Goal: Navigation & Orientation: Find specific page/section

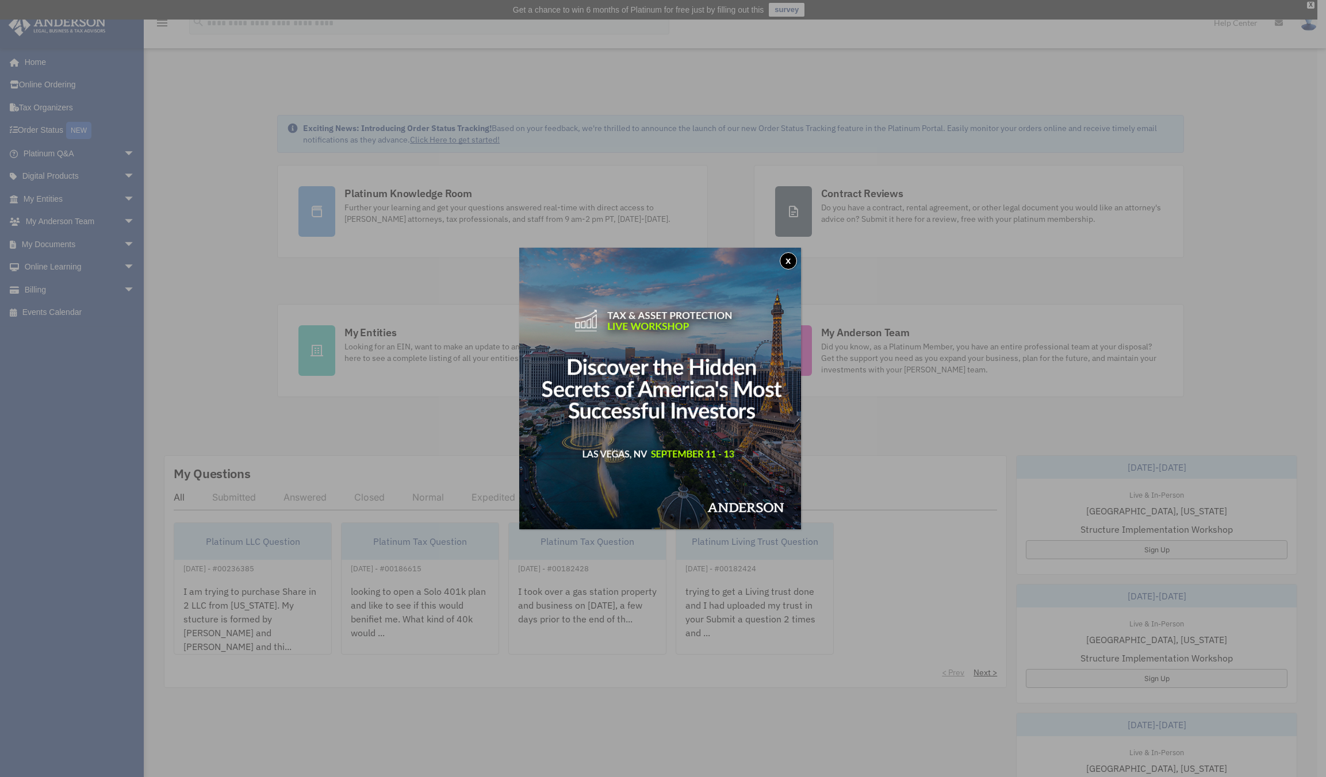
click at [471, 259] on div "x" at bounding box center [663, 388] width 1326 height 777
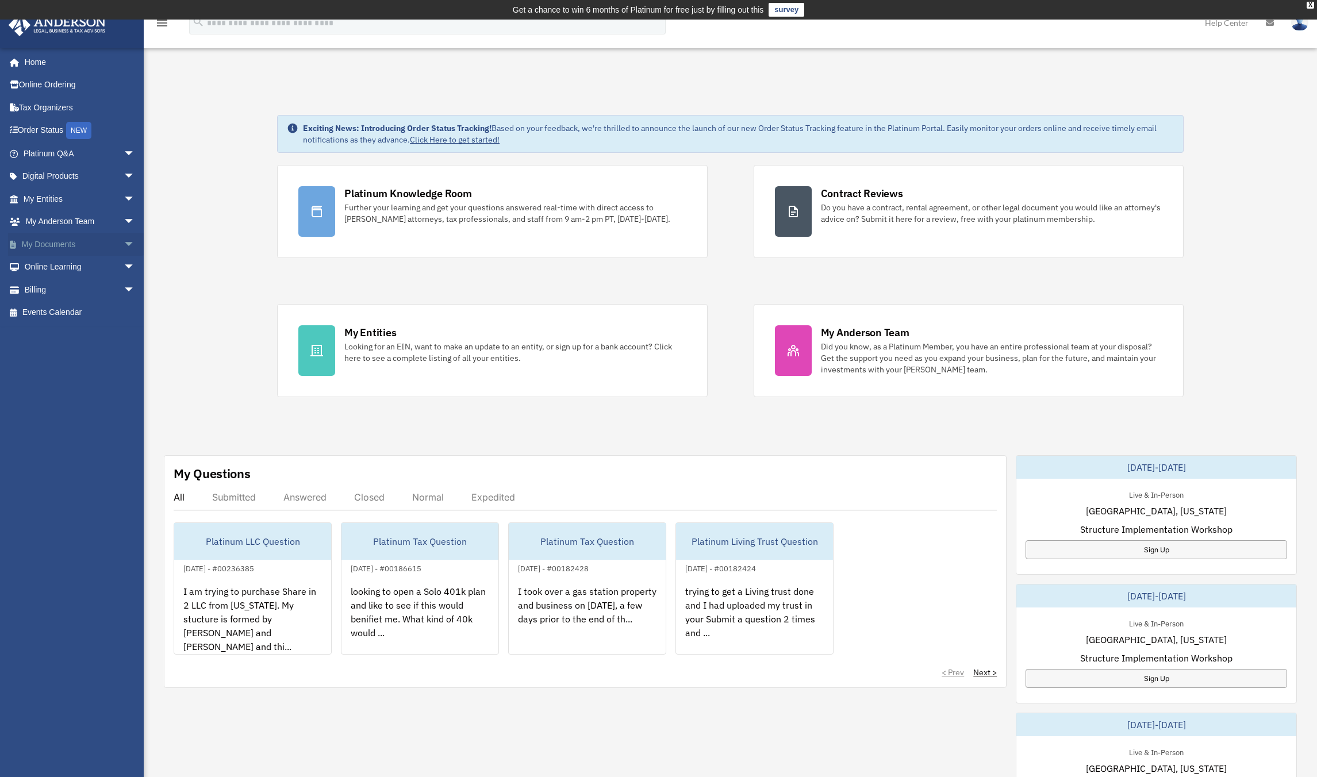
click at [63, 243] on link "My Documents arrow_drop_down" at bounding box center [80, 244] width 144 height 23
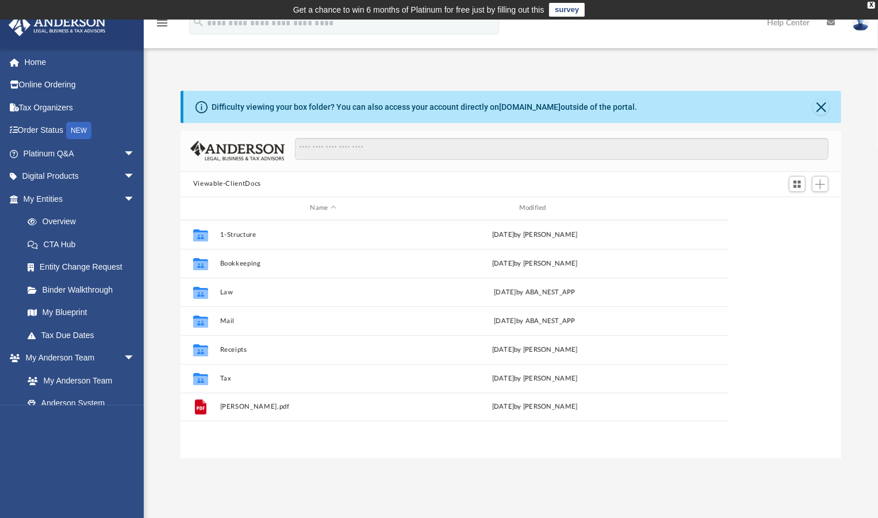
scroll to position [255, 655]
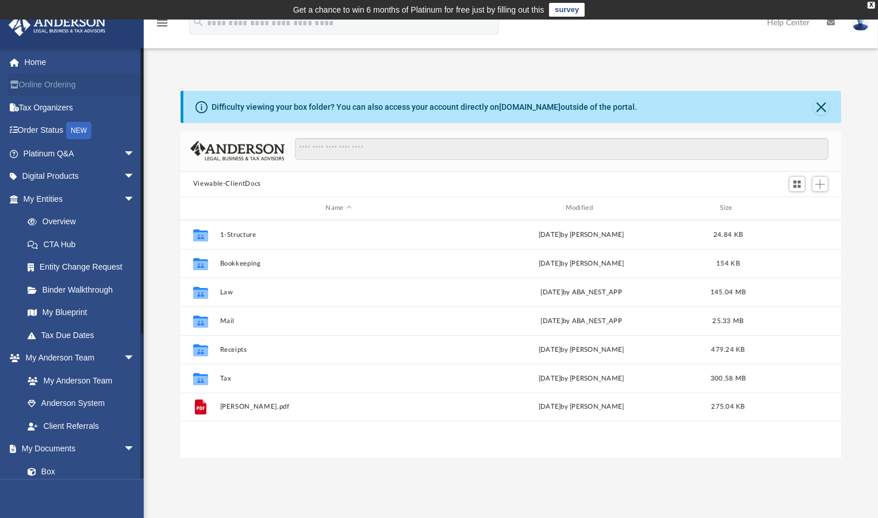
click at [52, 84] on link "Online Ordering" at bounding box center [80, 85] width 144 height 23
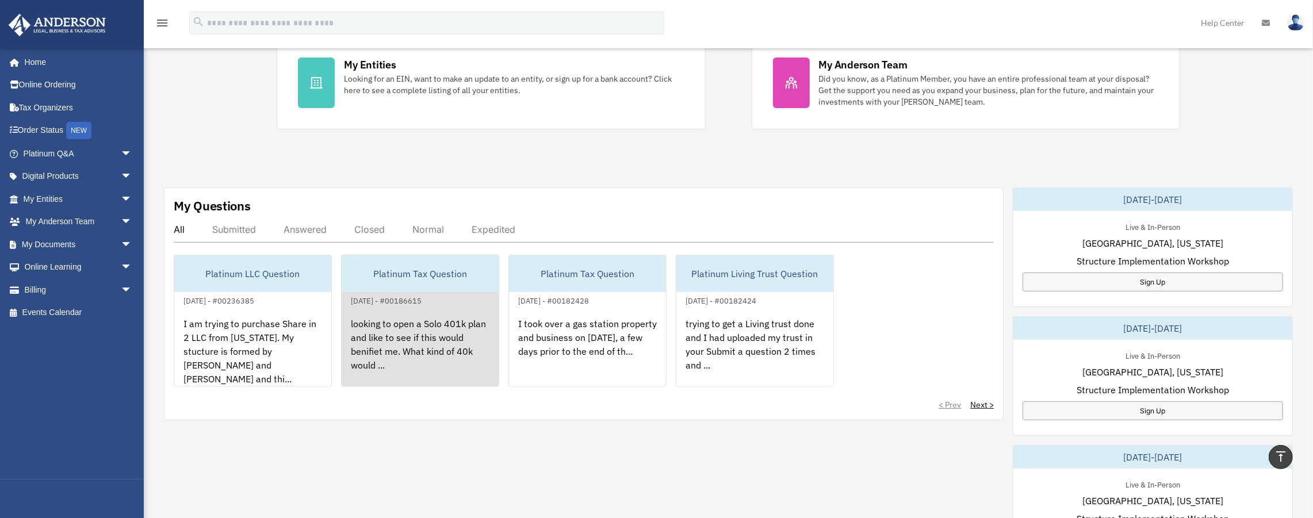
scroll to position [294, 0]
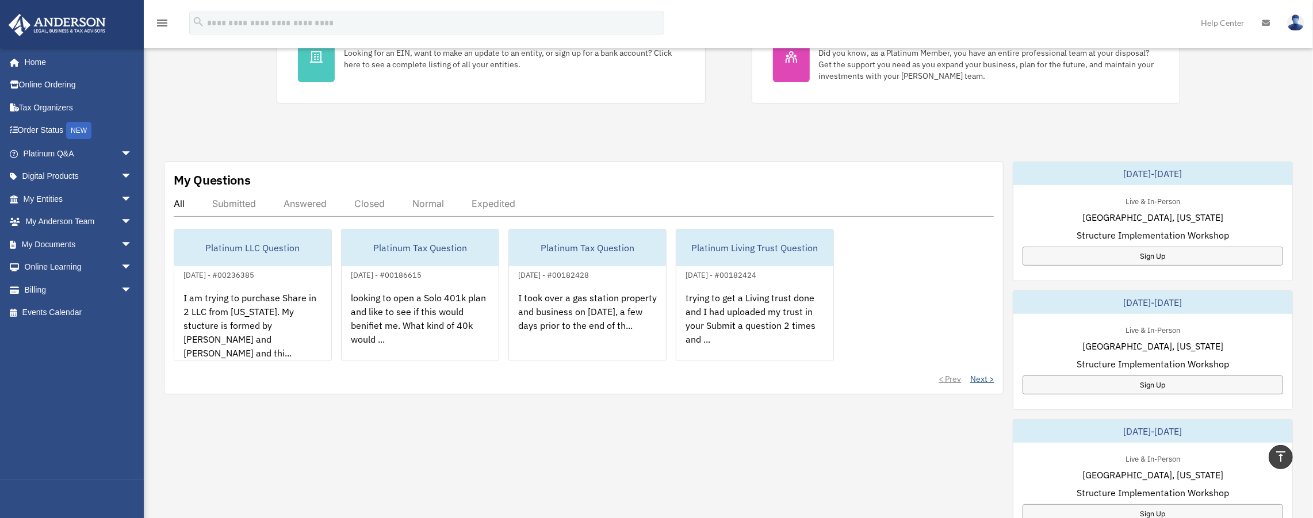
click at [877, 379] on link "Next >" at bounding box center [982, 378] width 24 height 11
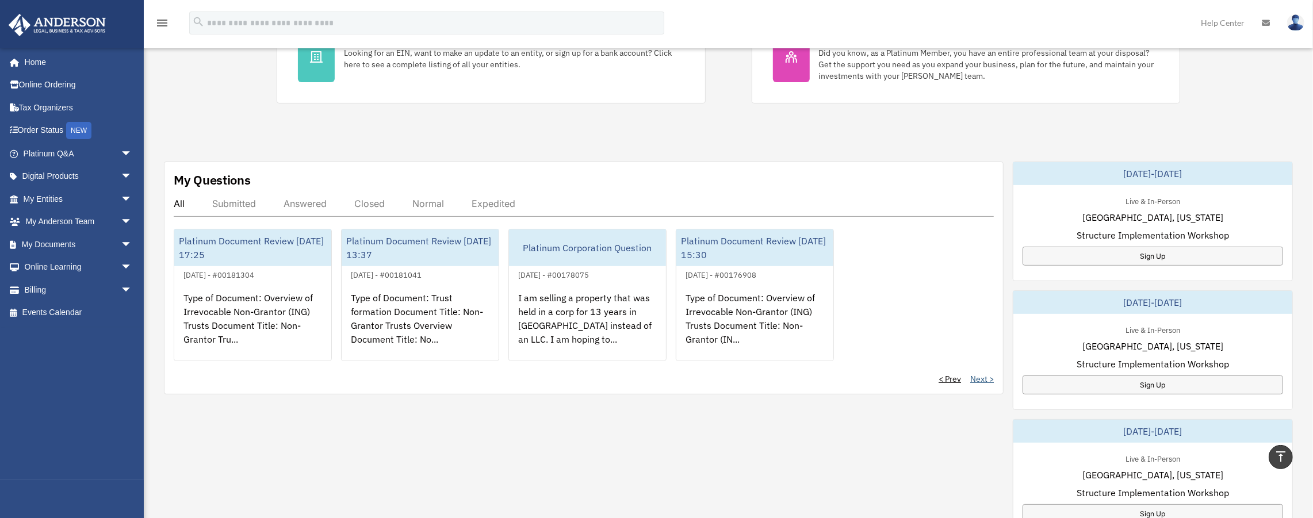
click at [877, 379] on link "Next >" at bounding box center [982, 378] width 24 height 11
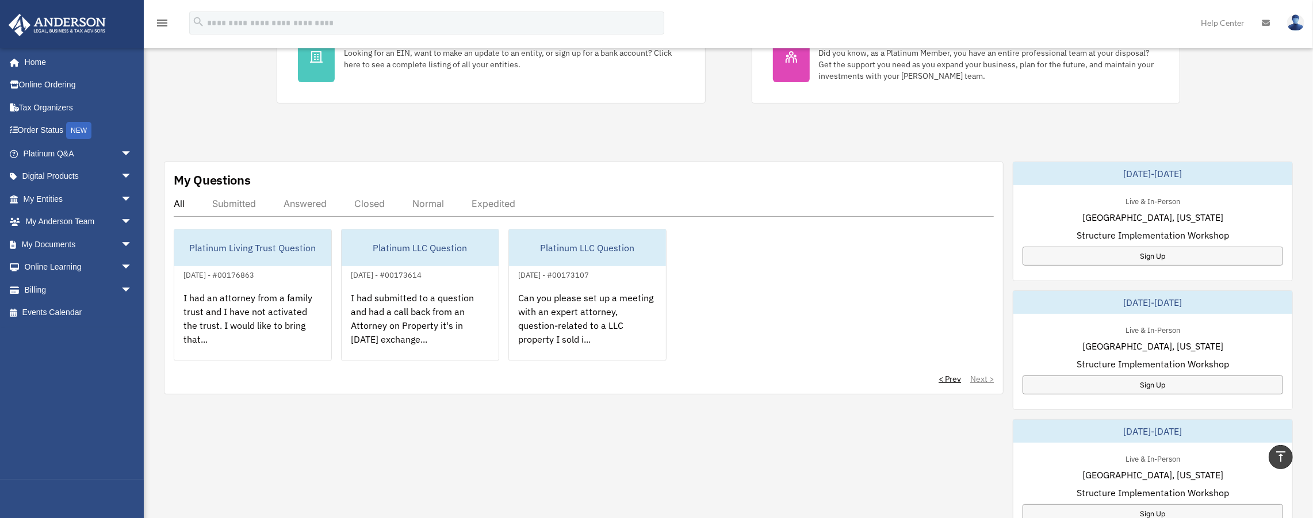
click at [877, 379] on div "< Prev Next >" at bounding box center [584, 378] width 820 height 11
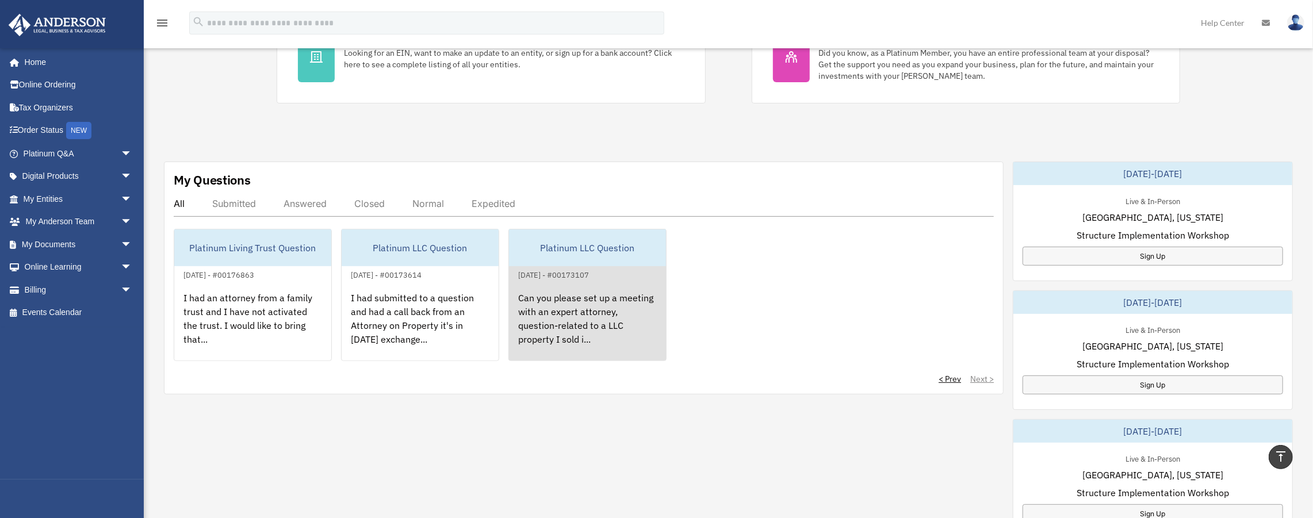
click at [580, 320] on div "Can you please set up a meeting with an expert attorney, question-related to a …" at bounding box center [587, 327] width 157 height 90
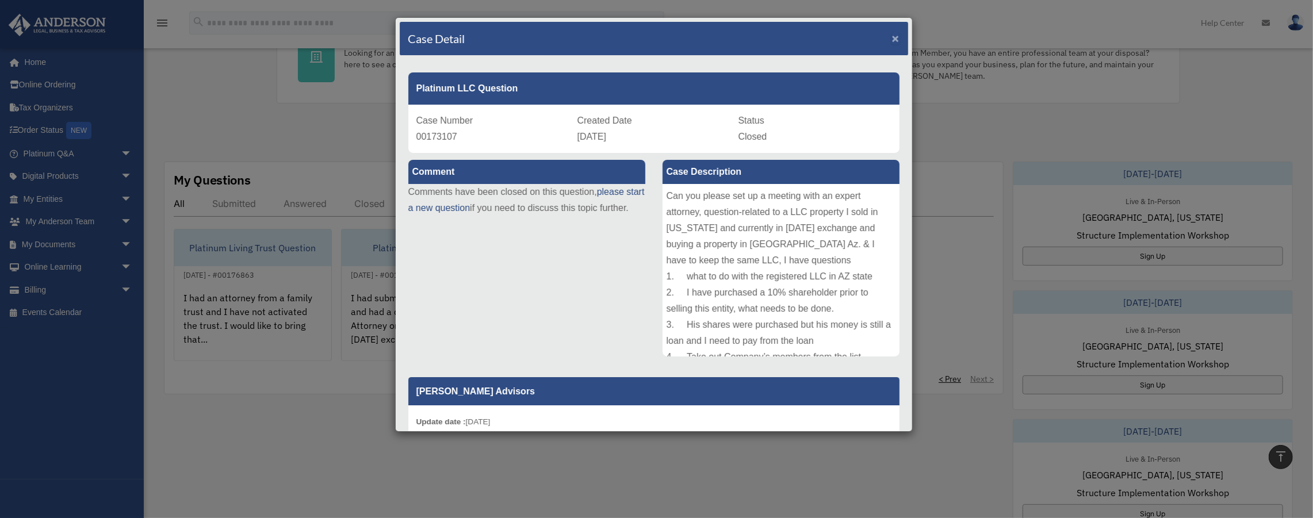
drag, startPoint x: 893, startPoint y: 33, endPoint x: 870, endPoint y: 36, distance: 22.6
click at [877, 34] on span "×" at bounding box center [895, 38] width 7 height 13
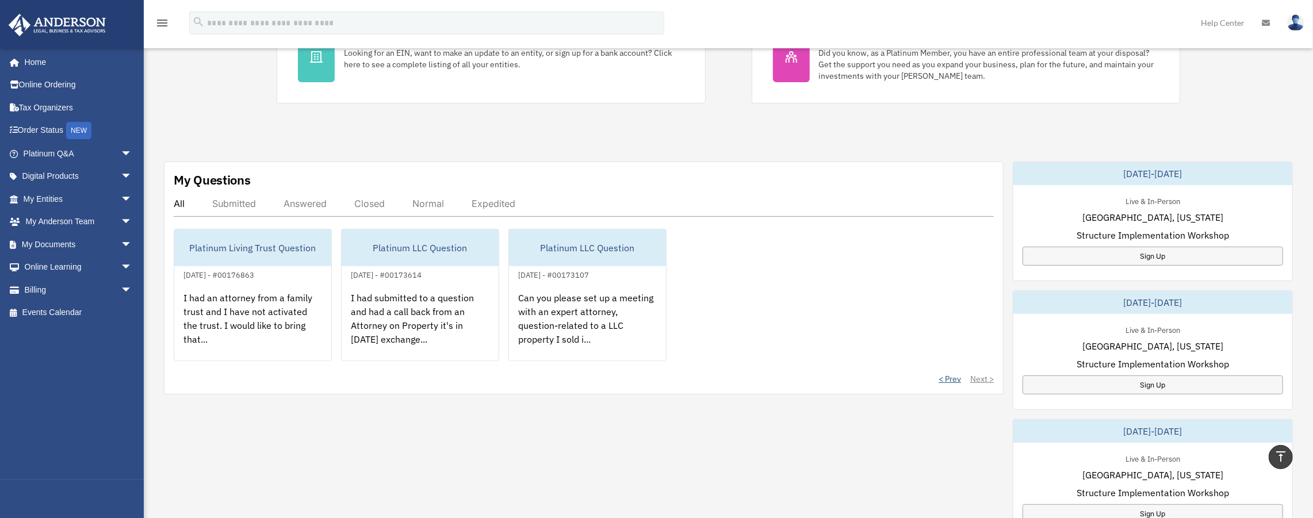
click at [877, 380] on link "< Prev" at bounding box center [949, 378] width 22 height 11
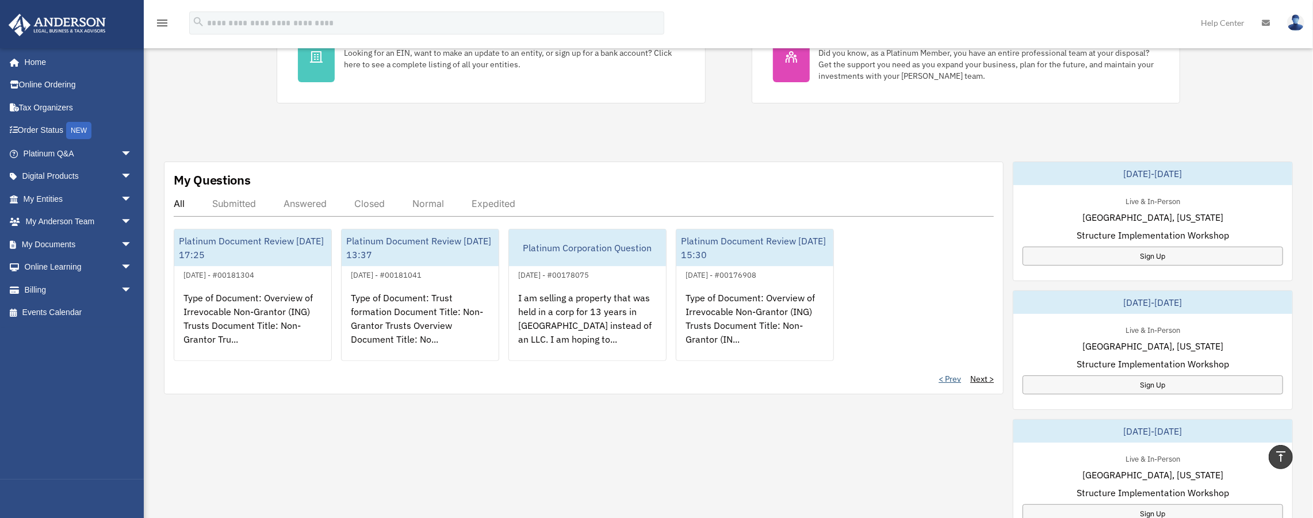
click at [877, 381] on link "< Prev" at bounding box center [949, 378] width 22 height 11
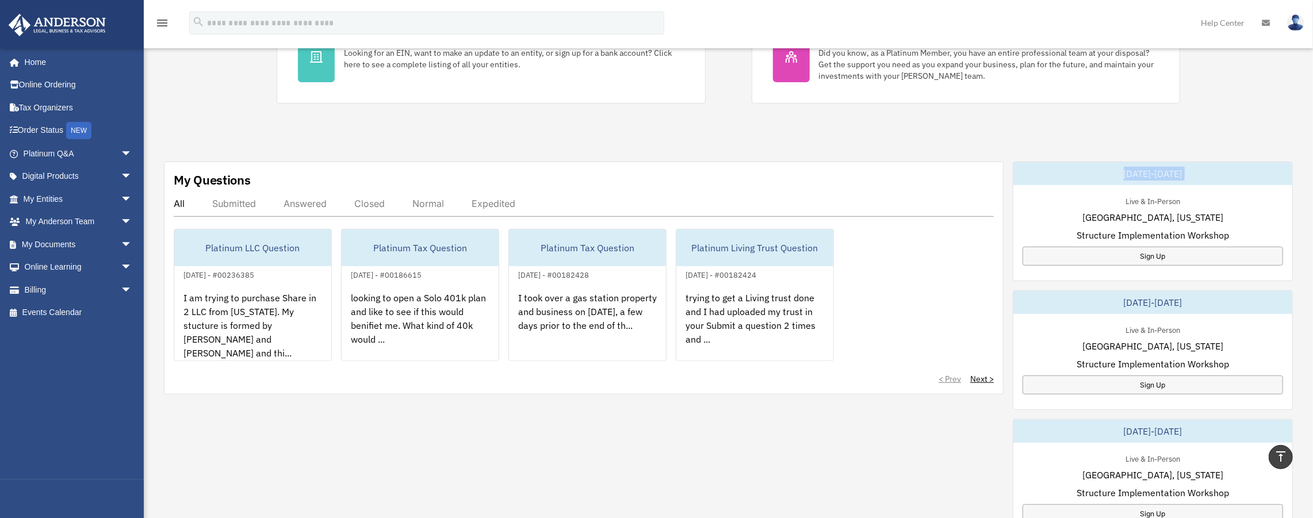
click at [877, 380] on div "< Prev Next >" at bounding box center [584, 378] width 820 height 11
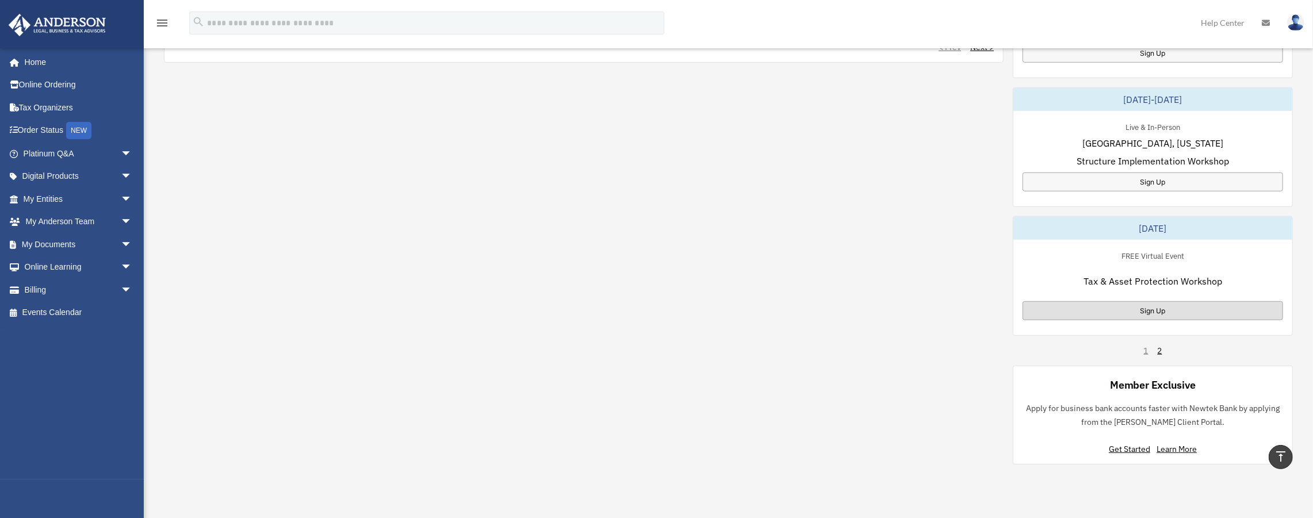
scroll to position [651, 0]
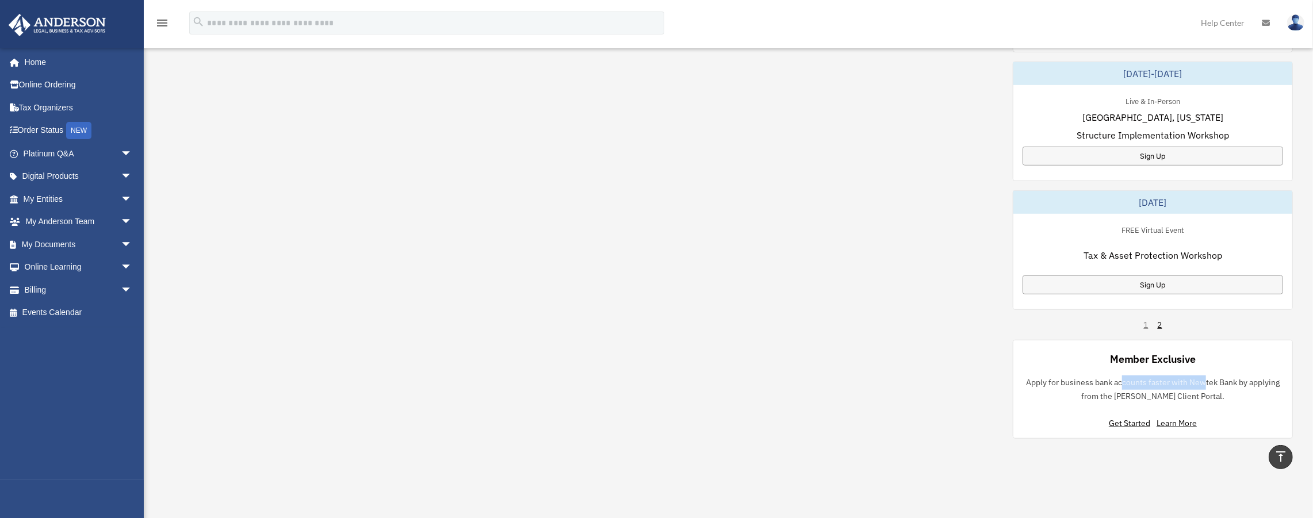
drag, startPoint x: 1123, startPoint y: 379, endPoint x: 1216, endPoint y: 381, distance: 92.6
click at [877, 381] on p "Apply for business bank accounts faster with Newtek Bank by applying from the A…" at bounding box center [1152, 389] width 260 height 28
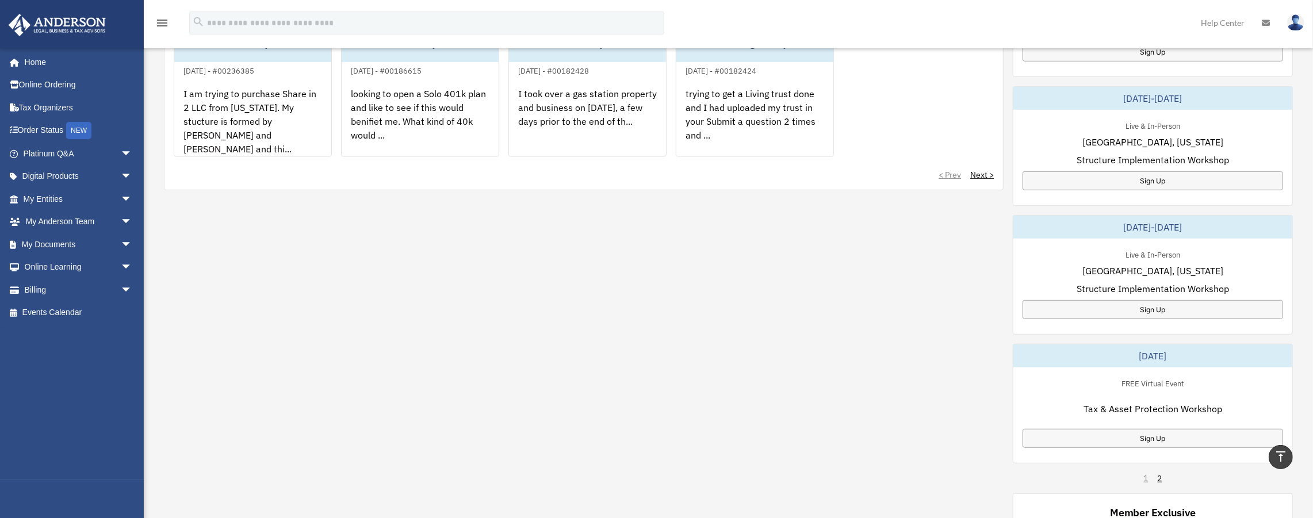
scroll to position [421, 0]
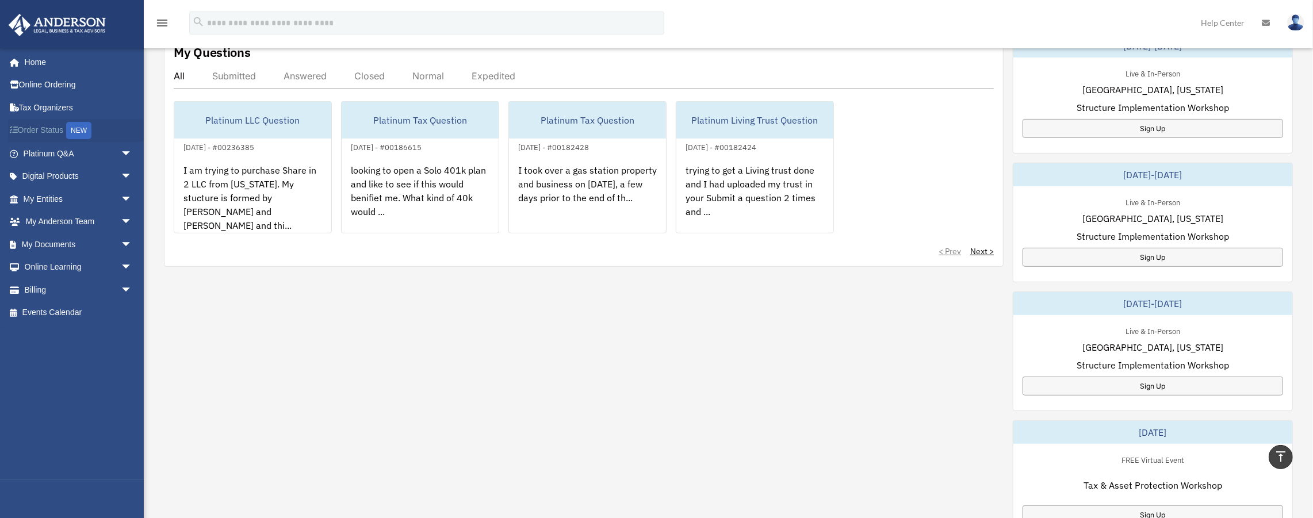
click at [62, 130] on link "Order Status NEW" at bounding box center [78, 131] width 141 height 24
click at [79, 130] on div "NEW" at bounding box center [78, 130] width 25 height 17
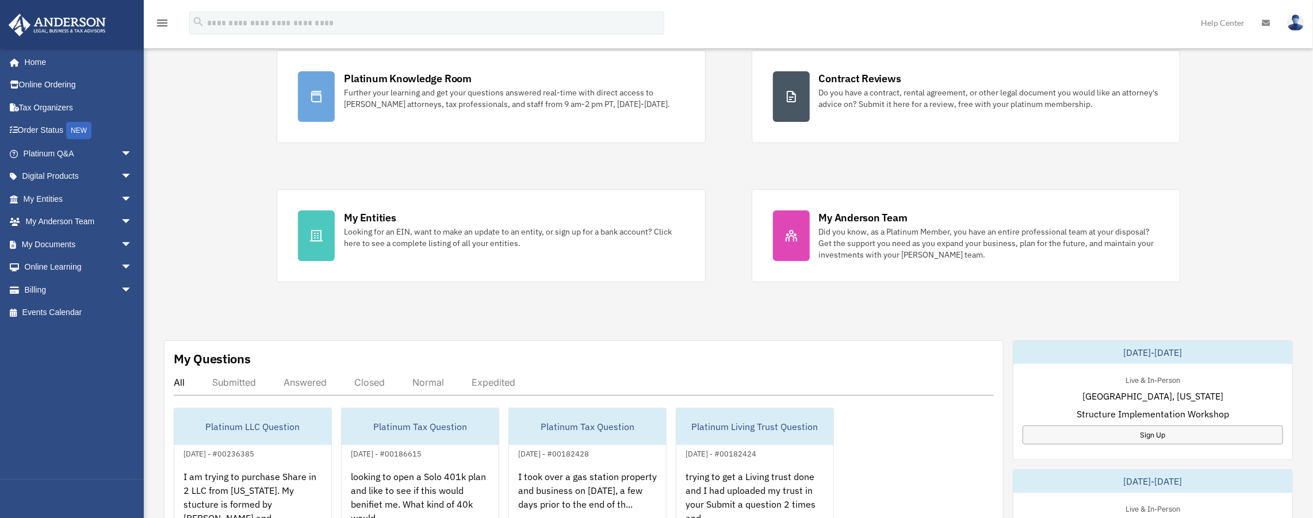
scroll to position [25, 0]
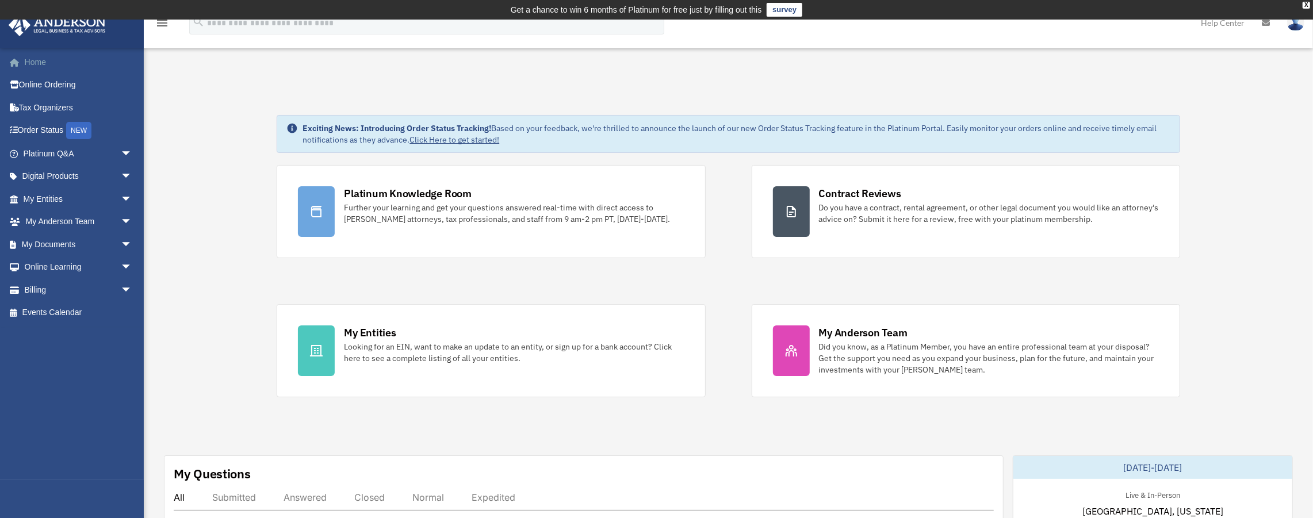
click at [38, 60] on link "Home" at bounding box center [78, 62] width 141 height 23
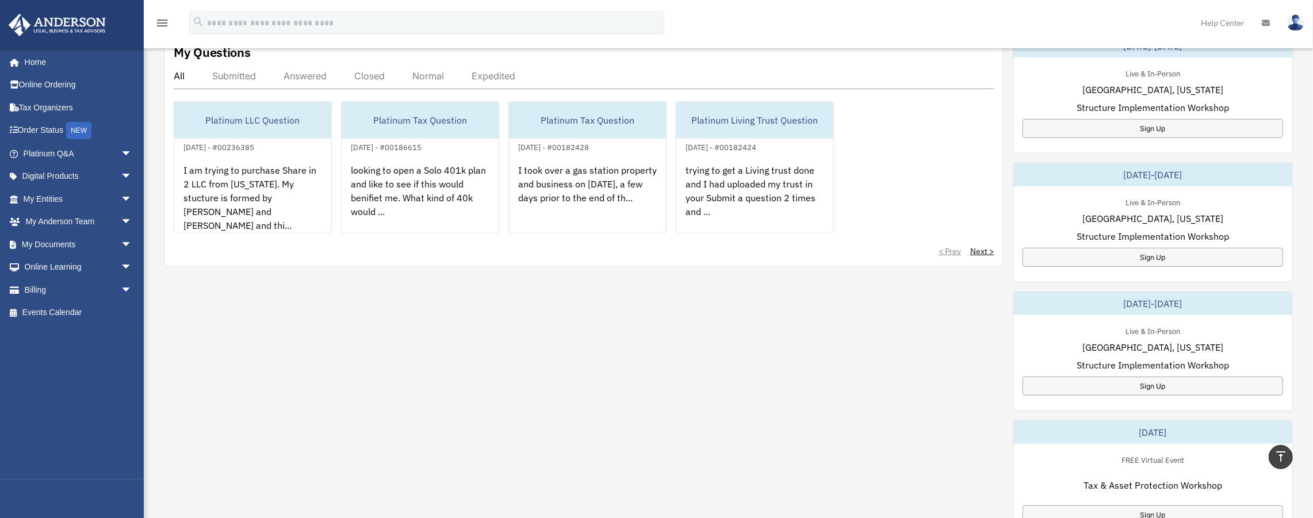
scroll to position [319, 0]
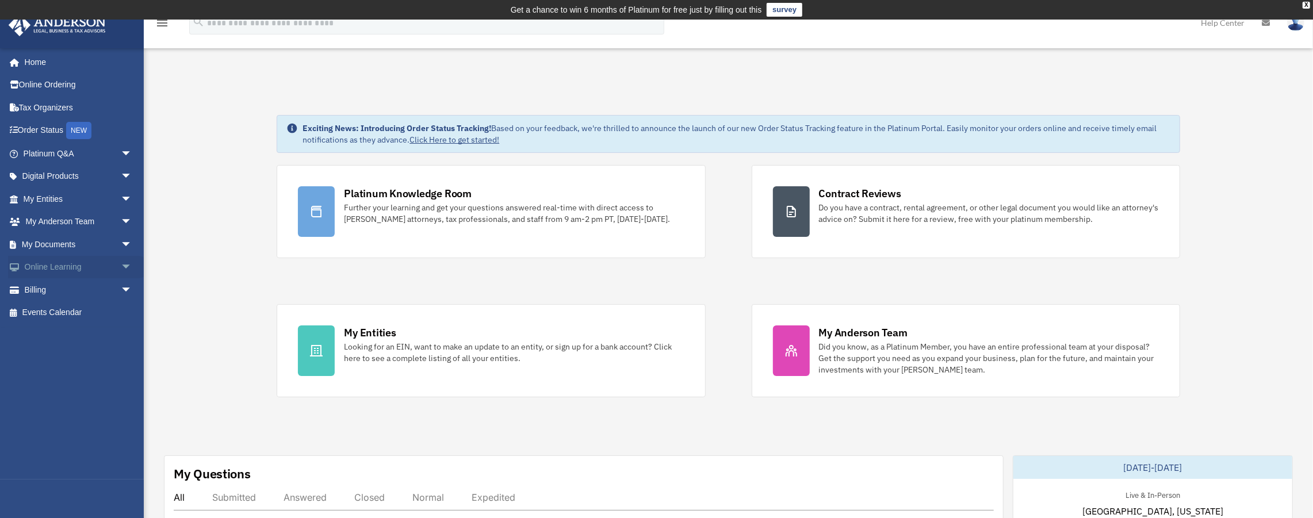
click at [67, 266] on link "Online Learning arrow_drop_down" at bounding box center [78, 267] width 141 height 23
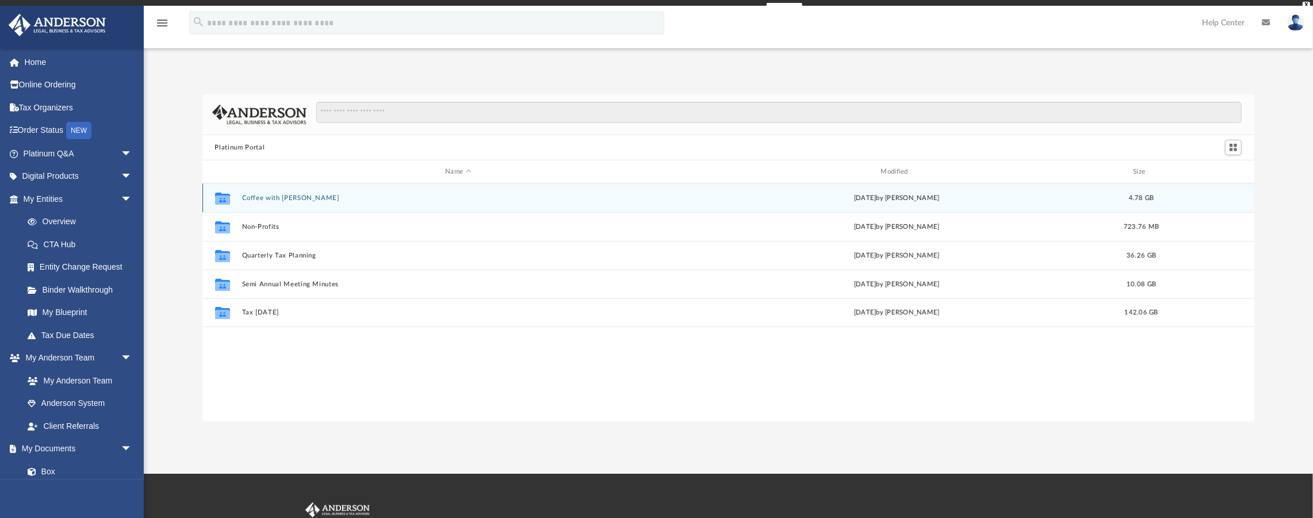
scroll to position [255, 1046]
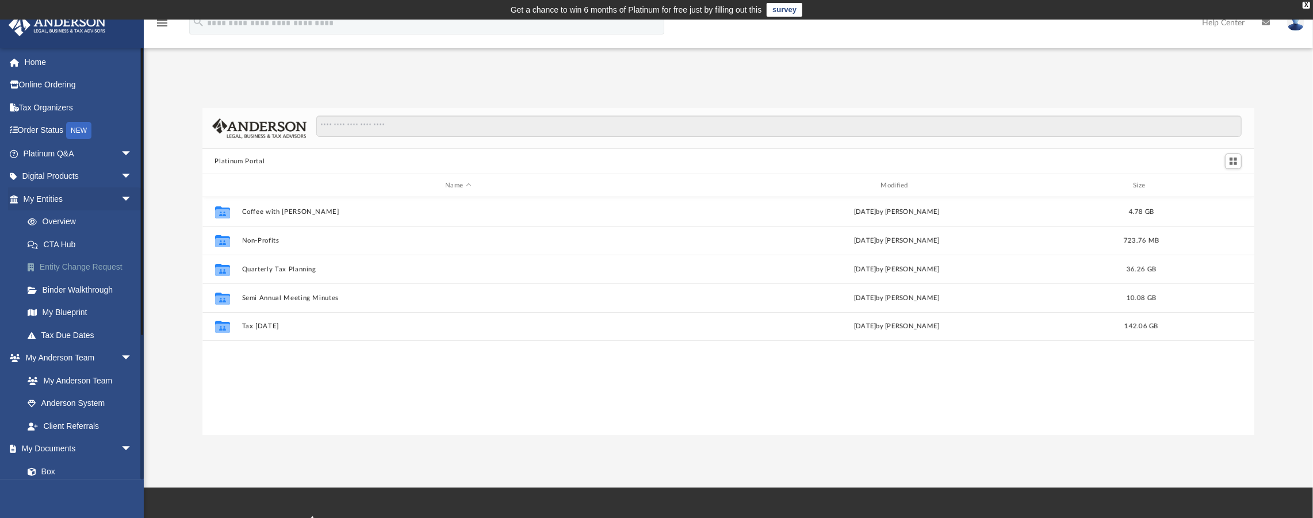
click at [70, 268] on link "Entity Change Request" at bounding box center [82, 267] width 133 height 23
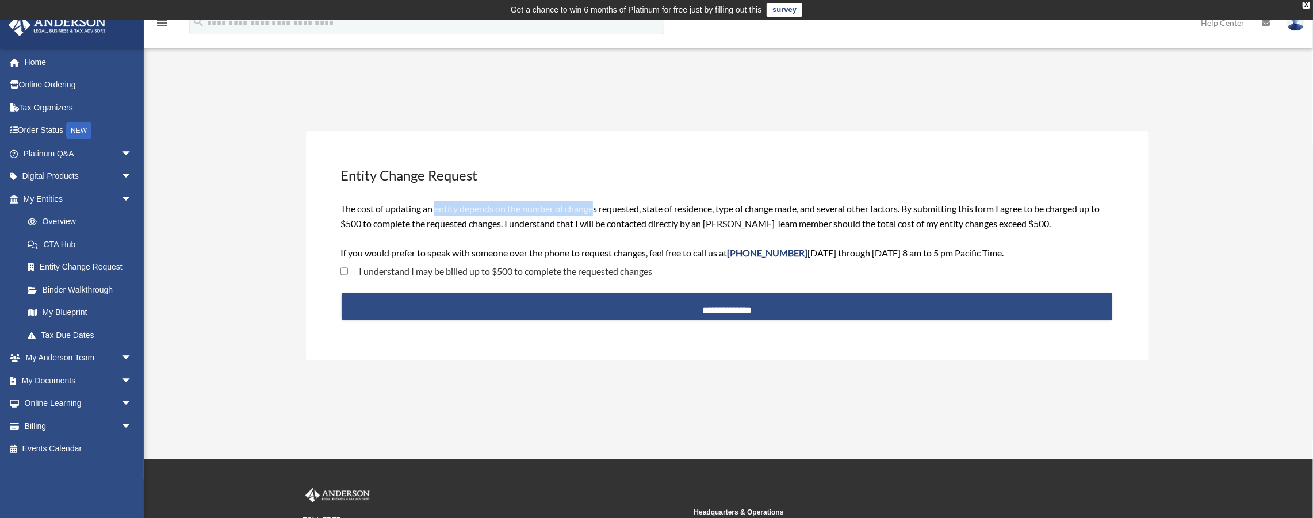
drag, startPoint x: 452, startPoint y: 208, endPoint x: 597, endPoint y: 209, distance: 144.9
click at [596, 209] on span "The cost of updating an entity depends on the number of changes requested, stat…" at bounding box center [719, 230] width 759 height 55
click at [600, 209] on span "The cost of updating an entity depends on the number of changes requested, stat…" at bounding box center [719, 230] width 759 height 55
click at [86, 379] on link "My Documents arrow_drop_down" at bounding box center [78, 380] width 141 height 23
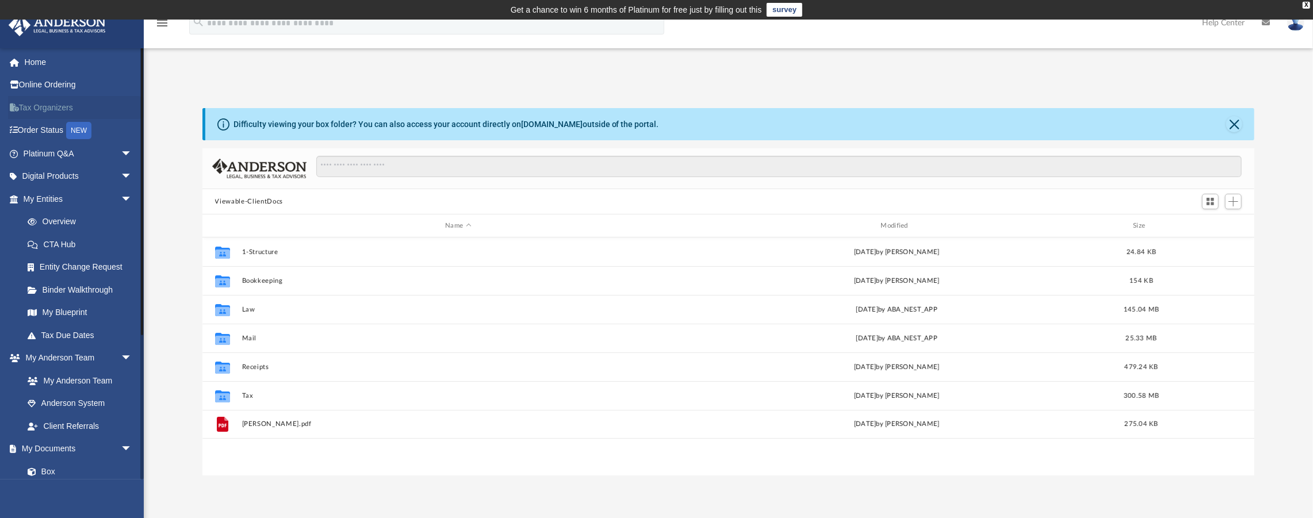
click at [33, 102] on link "Tax Organizers" at bounding box center [78, 107] width 141 height 23
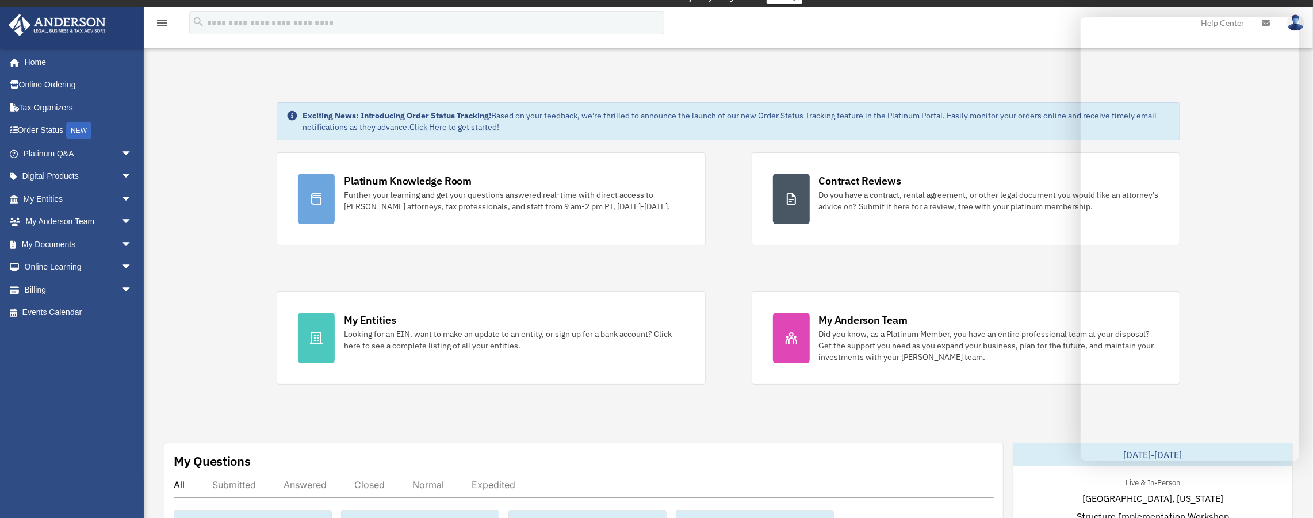
scroll to position [25, 0]
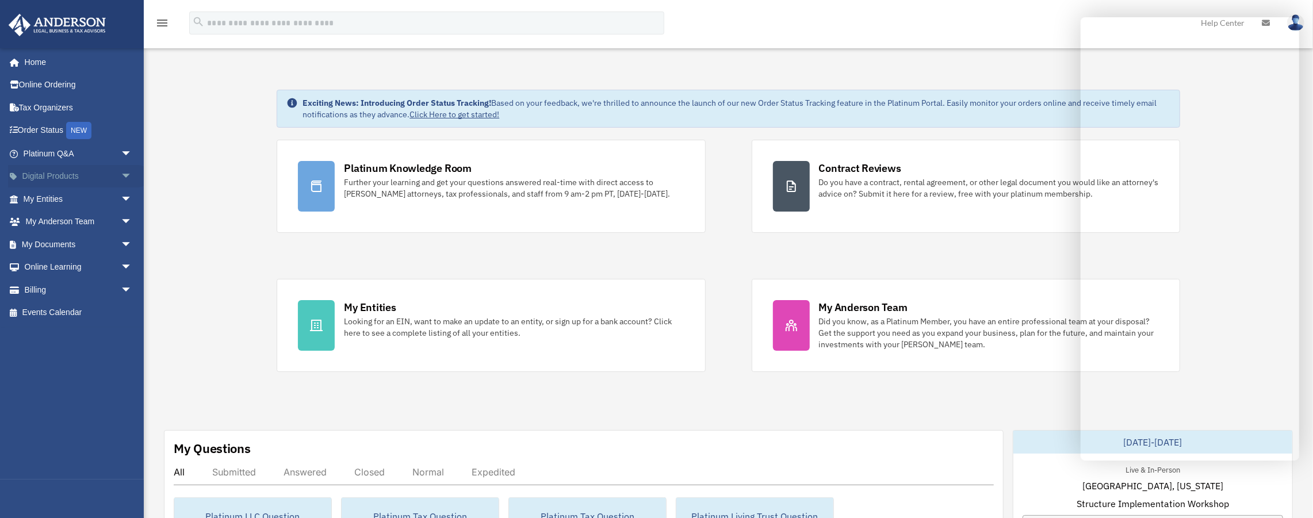
click at [66, 177] on link "Digital Products arrow_drop_down" at bounding box center [78, 176] width 141 height 23
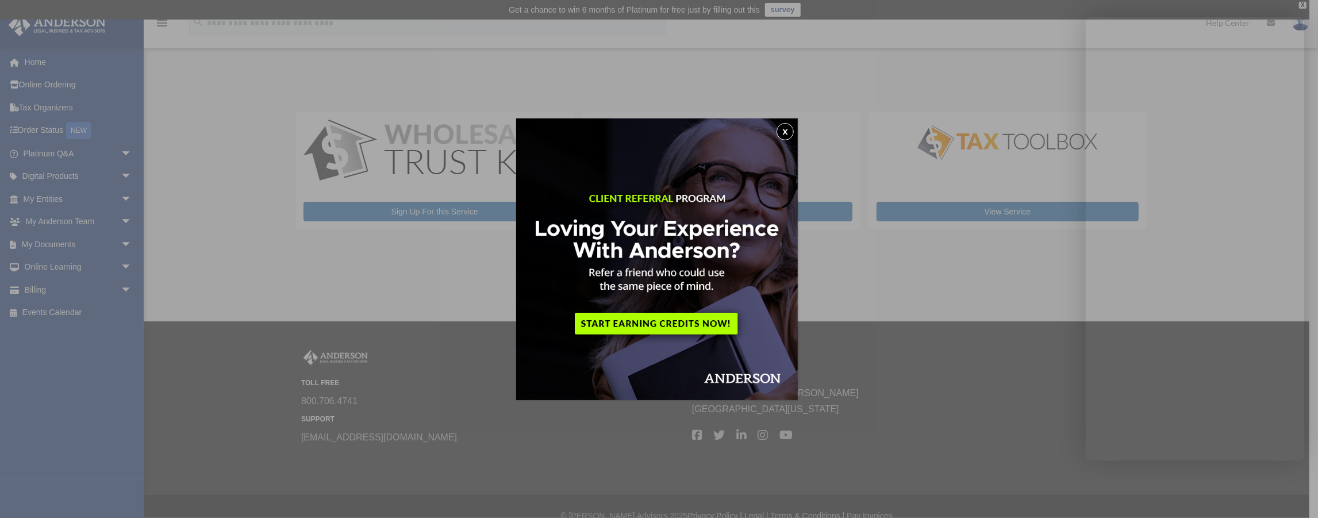
click at [788, 130] on button "x" at bounding box center [785, 131] width 17 height 17
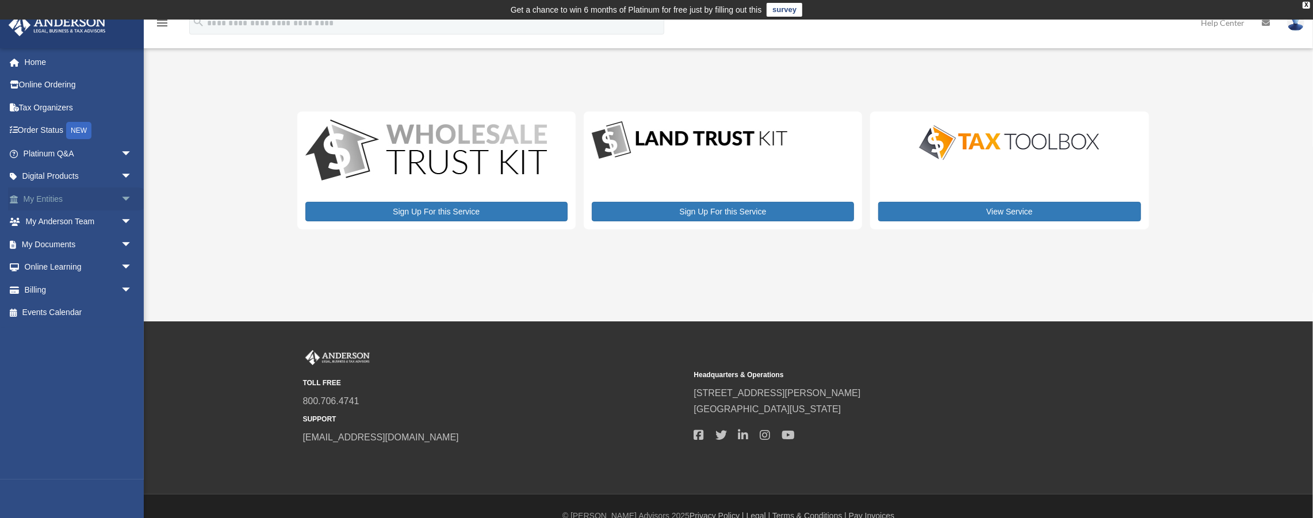
click at [41, 199] on link "My Entities arrow_drop_down" at bounding box center [78, 198] width 141 height 23
click at [121, 197] on span "arrow_drop_down" at bounding box center [132, 199] width 23 height 24
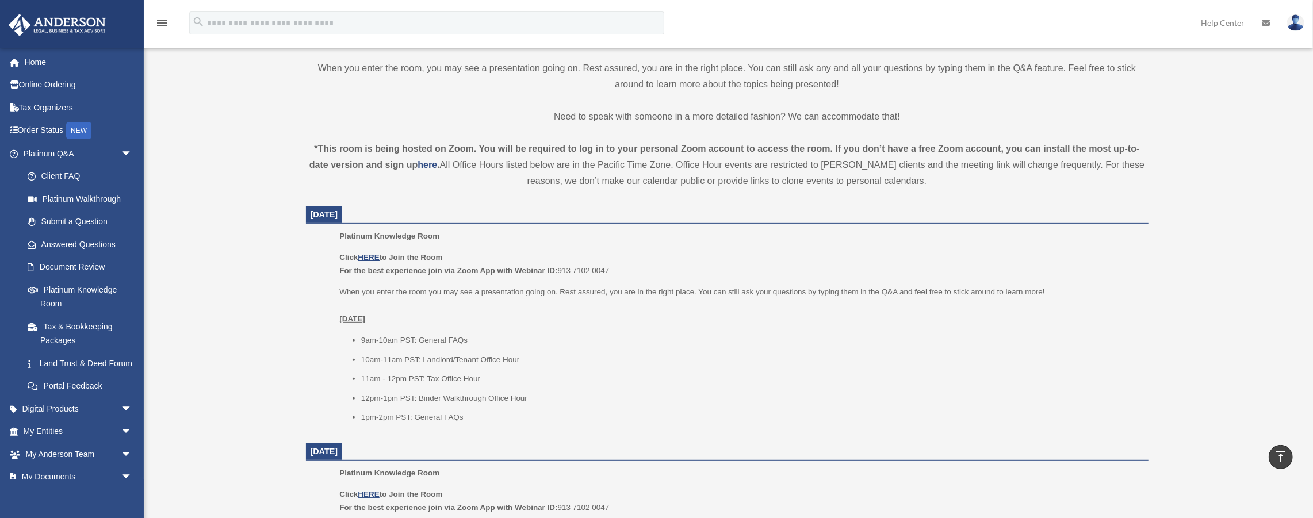
scroll to position [383, 0]
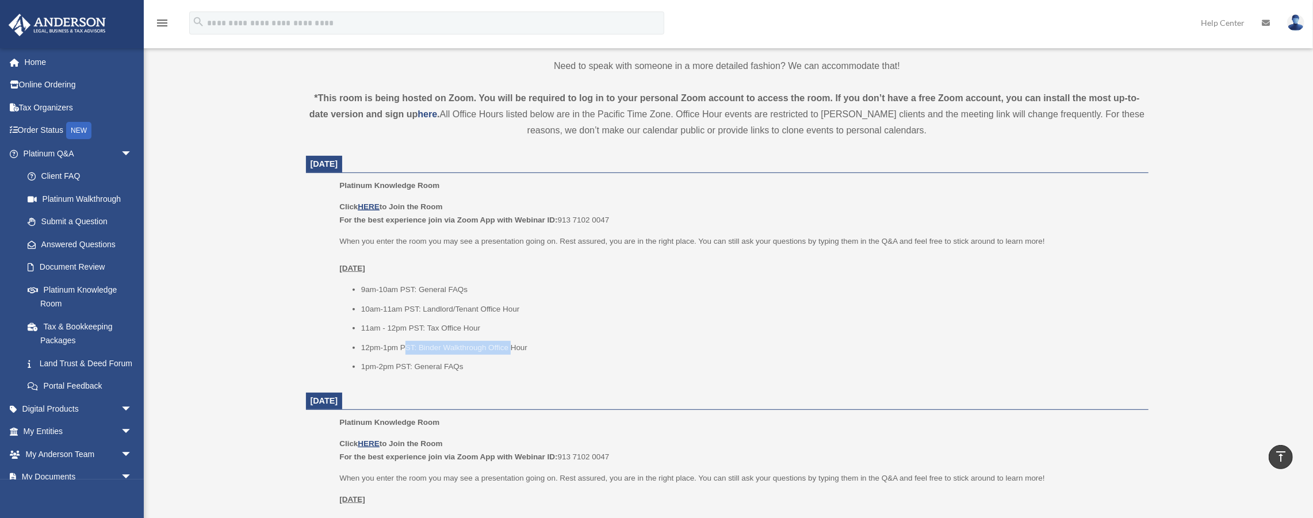
drag, startPoint x: 407, startPoint y: 346, endPoint x: 516, endPoint y: 348, distance: 109.8
click at [513, 347] on li "12pm-1pm PST: Binder Walkthrough Office Hour" at bounding box center [750, 348] width 779 height 14
click at [501, 359] on ul "9am-10am PST: General FAQs 10am-11am PST: Landlord/Tenant Office Hour 11am - 12…" at bounding box center [739, 328] width 800 height 91
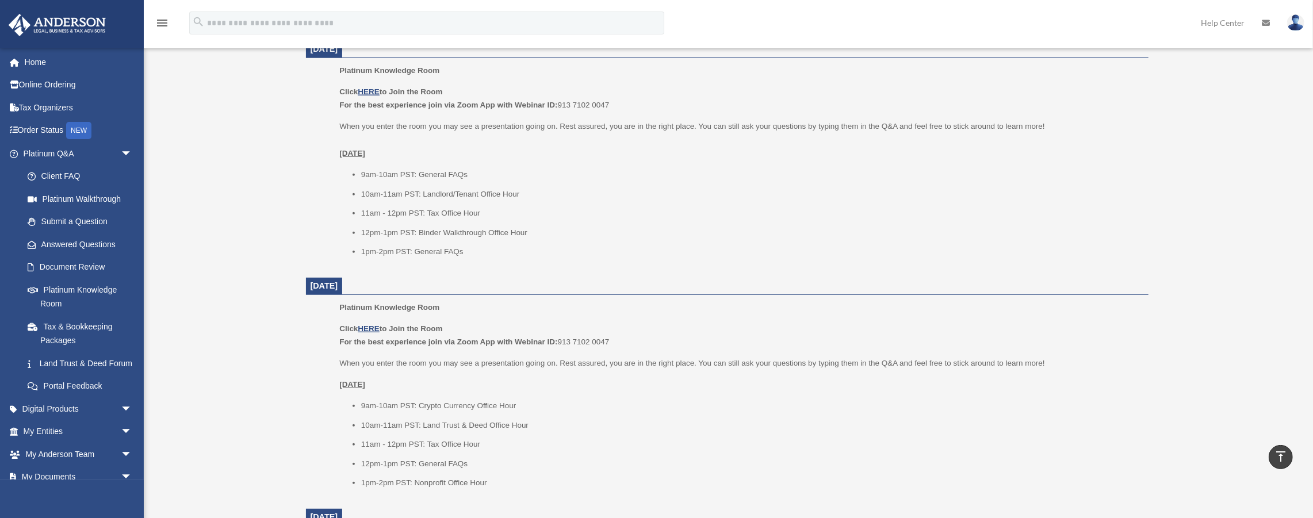
scroll to position [511, 0]
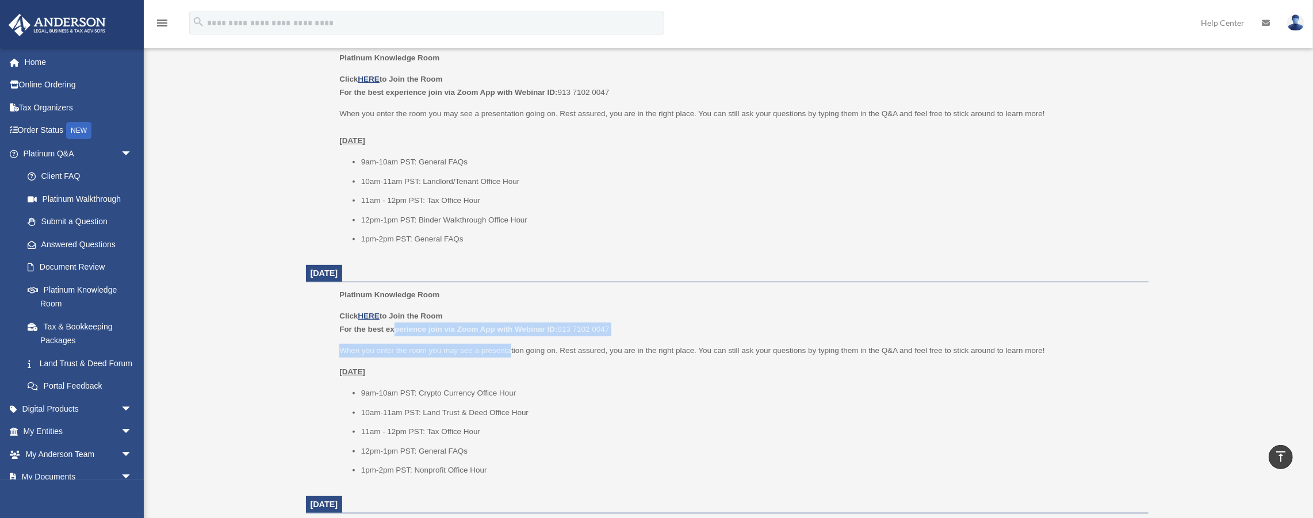
drag, startPoint x: 398, startPoint y: 331, endPoint x: 519, endPoint y: 344, distance: 121.4
click at [517, 344] on div "Click HERE to Join the Room For the best experience join via Zoom App with Webi…" at bounding box center [739, 393] width 800 height 168
click at [506, 352] on p "When you enter the room you may see a presentation going on. Rest assured, you …" at bounding box center [739, 351] width 800 height 14
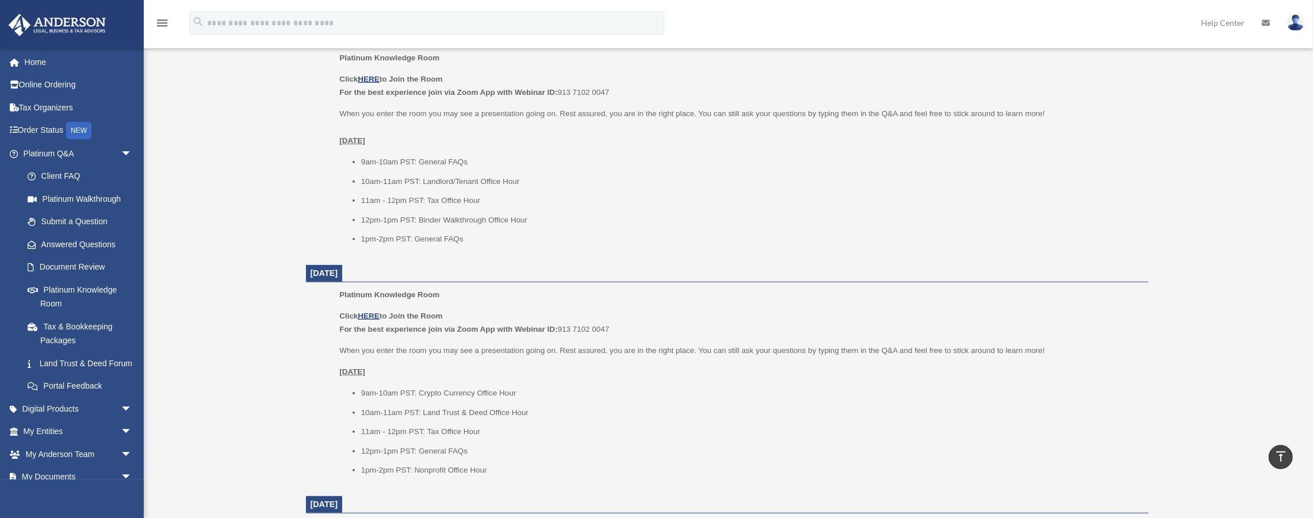
click at [477, 160] on li "9am-10am PST: General FAQs" at bounding box center [750, 162] width 779 height 14
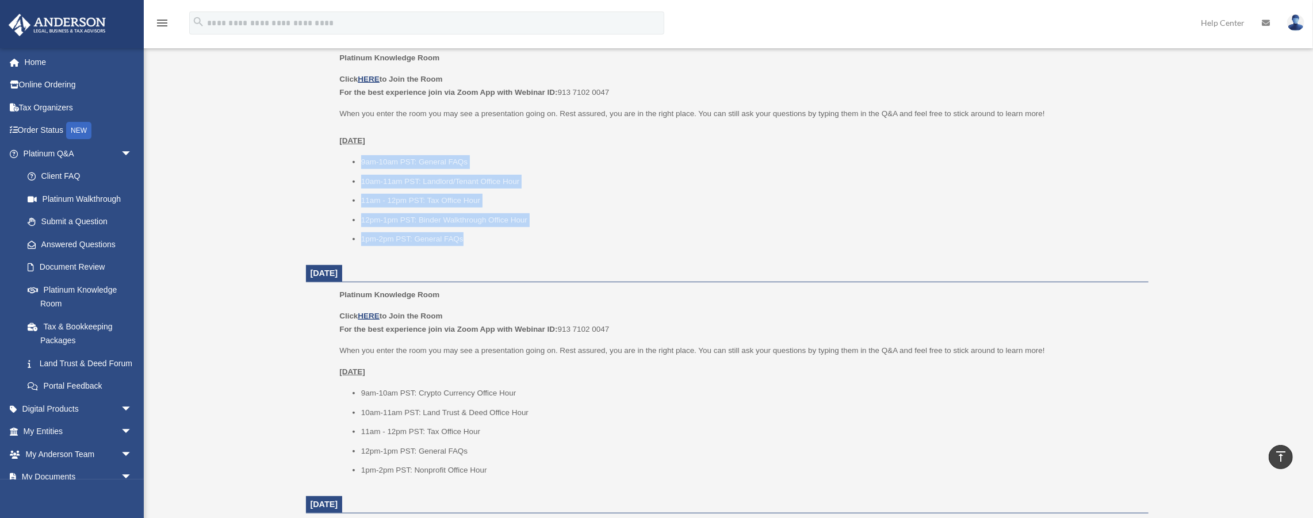
drag, startPoint x: 362, startPoint y: 162, endPoint x: 515, endPoint y: 232, distance: 167.7
click at [515, 232] on ul "9am-10am PST: General FAQs 10am-11am PST: Landlord/Tenant Office Hour 11am - 12…" at bounding box center [739, 200] width 800 height 91
click at [515, 232] on li "1pm-2pm PST: General FAQs" at bounding box center [750, 239] width 779 height 14
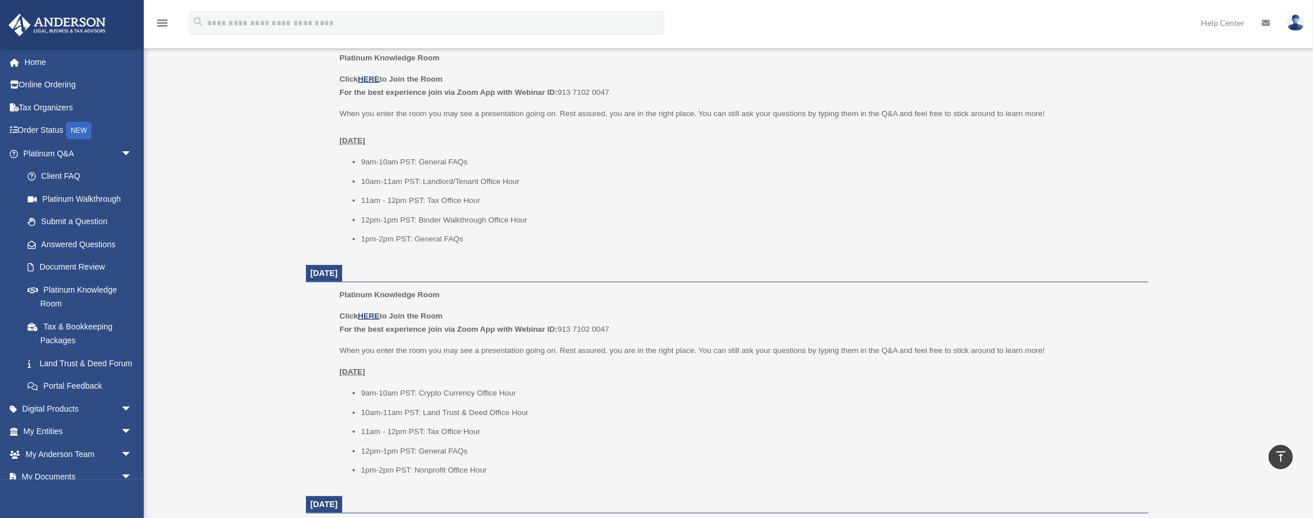
click at [429, 344] on p "When you enter the room you may see a presentation going on. Rest assured, you …" at bounding box center [739, 351] width 800 height 14
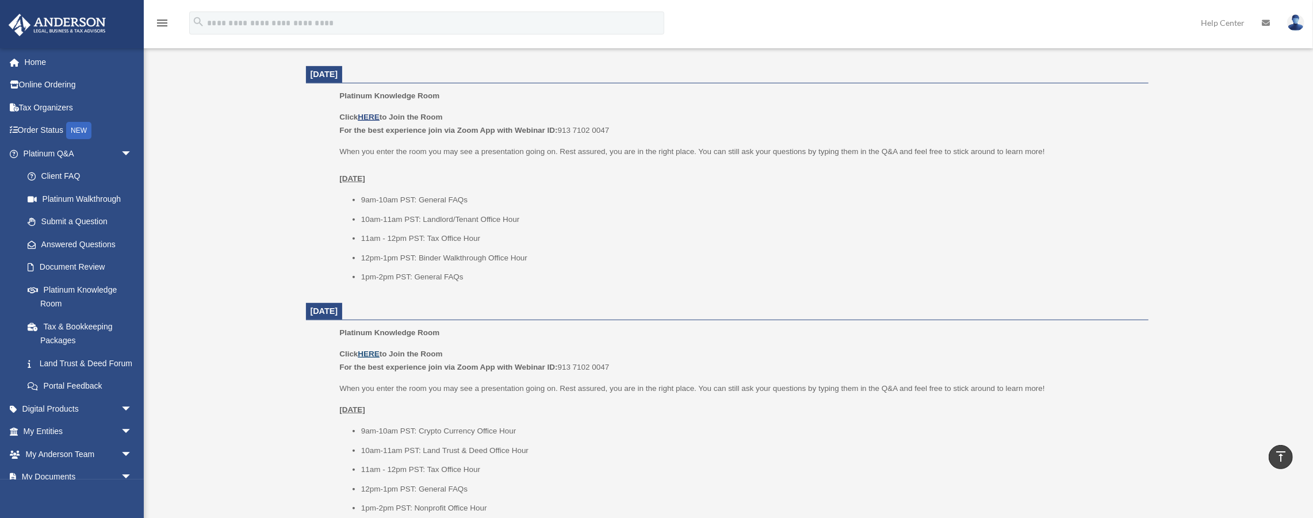
scroll to position [421, 0]
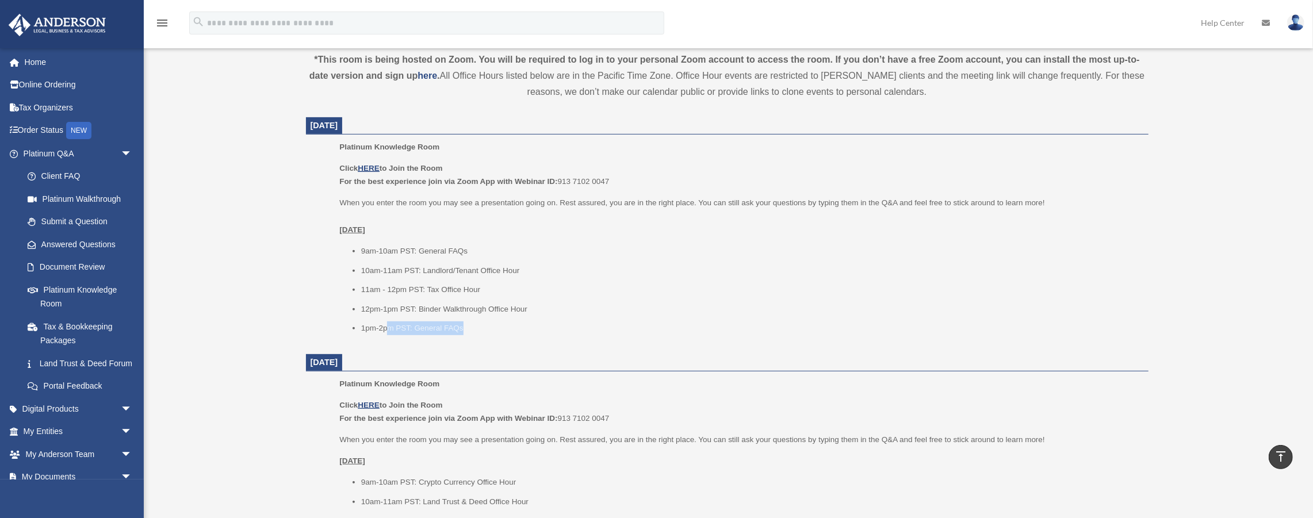
drag, startPoint x: 388, startPoint y: 323, endPoint x: 473, endPoint y: 328, distance: 85.3
click at [473, 328] on li "1pm-2pm PST: General FAQs" at bounding box center [750, 328] width 779 height 14
drag, startPoint x: 473, startPoint y: 328, endPoint x: 470, endPoint y: 320, distance: 8.5
click at [473, 329] on li "1pm-2pm PST: General FAQs" at bounding box center [750, 328] width 779 height 14
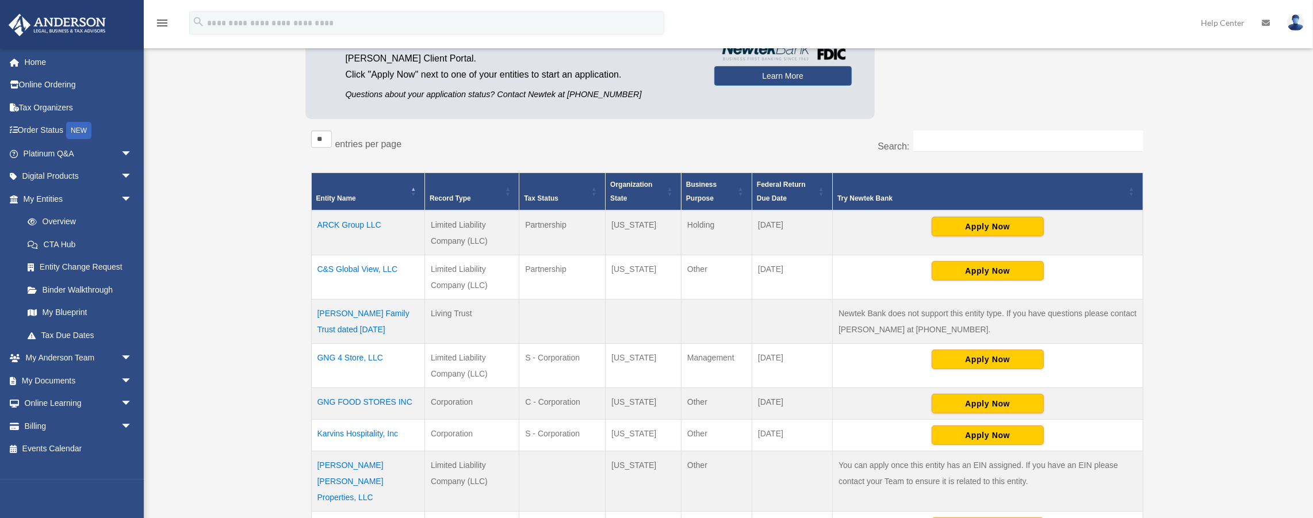
scroll to position [64, 0]
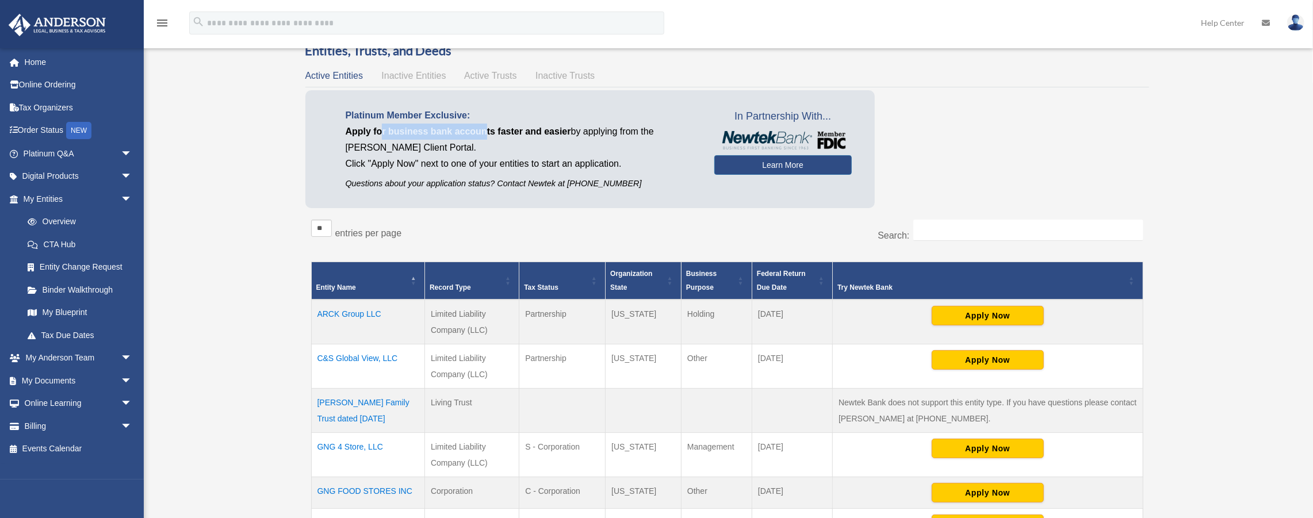
drag, startPoint x: 391, startPoint y: 133, endPoint x: 530, endPoint y: 148, distance: 139.9
click at [511, 140] on p "Apply for business bank accounts faster and easier by applying from the Anderso…" at bounding box center [521, 140] width 351 height 32
drag, startPoint x: 532, startPoint y: 151, endPoint x: 502, endPoint y: 154, distance: 30.6
click at [532, 151] on p "Apply for business bank accounts faster and easier by applying from the Anderso…" at bounding box center [521, 140] width 351 height 32
click at [516, 168] on p "Click "Apply Now" next to one of your entities to start an application." at bounding box center [521, 164] width 351 height 16
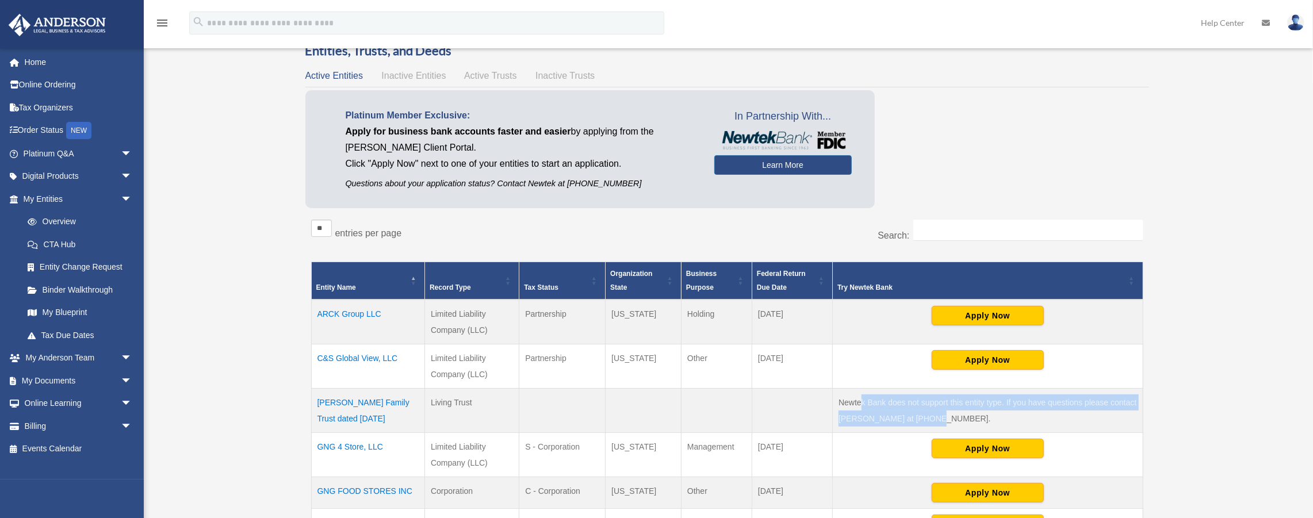
drag, startPoint x: 865, startPoint y: 407, endPoint x: 972, endPoint y: 416, distance: 108.0
click at [972, 416] on td "Newtek Bank does not support this entity type. If you have questions please con…" at bounding box center [988, 411] width 310 height 44
drag, startPoint x: 973, startPoint y: 416, endPoint x: 962, endPoint y: 413, distance: 10.7
click at [972, 416] on td "Newtek Bank does not support this entity type. If you have questions please con…" at bounding box center [988, 411] width 310 height 44
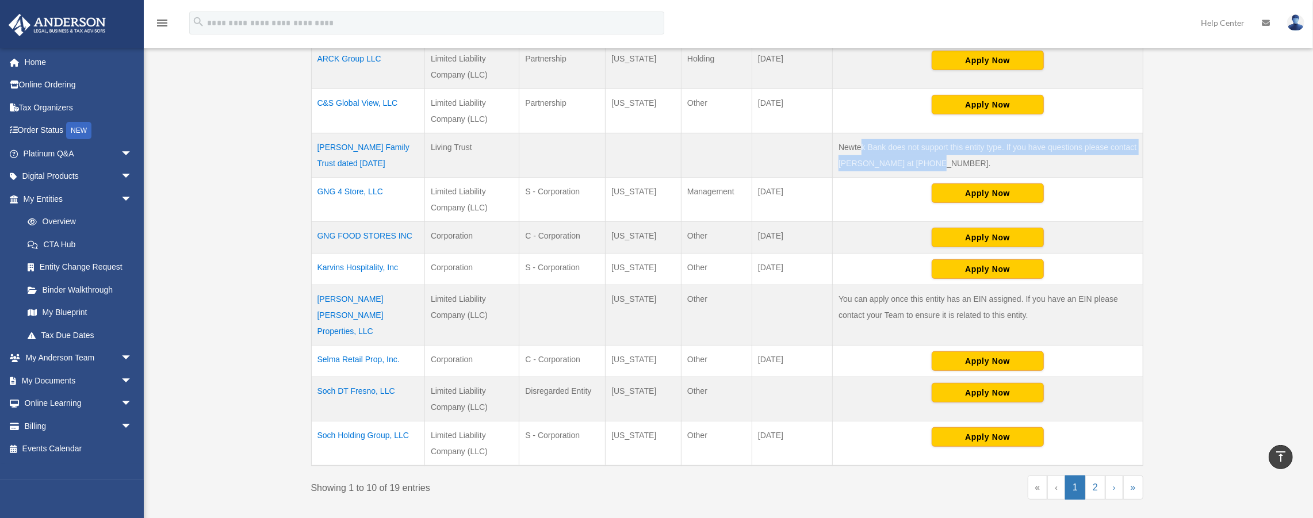
scroll to position [409, 0]
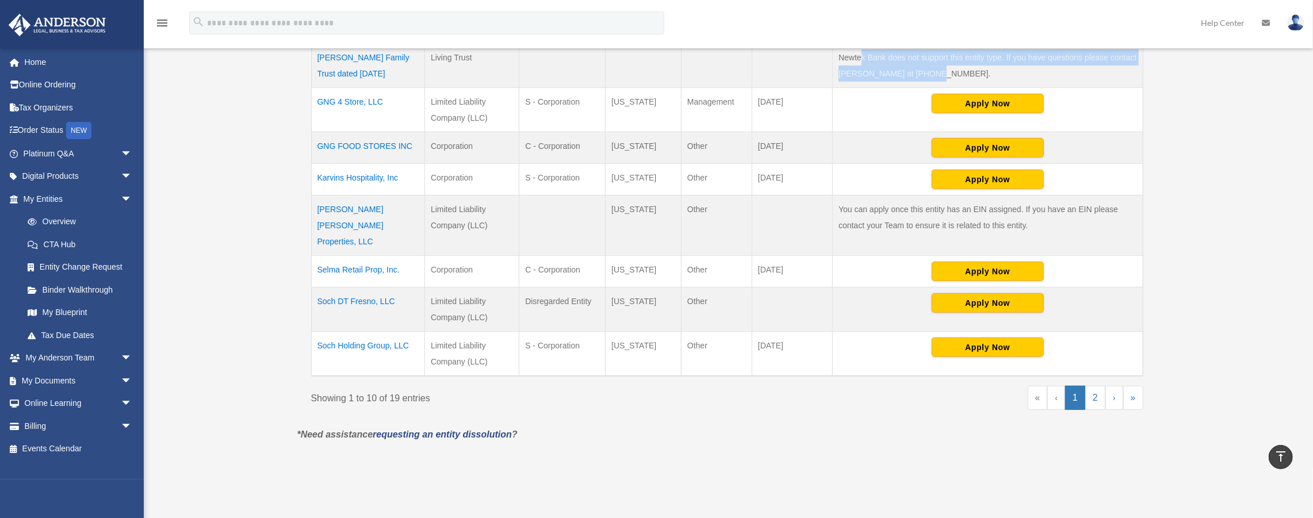
drag, startPoint x: 529, startPoint y: 329, endPoint x: 685, endPoint y: 344, distance: 157.1
click at [681, 344] on tr "Soch Holding Group, LLC Limited Liability Company (LLC) S - Corporation Wyoming…" at bounding box center [726, 354] width 831 height 45
click at [773, 386] on div "« ‹ 1 2 › »" at bounding box center [939, 403] width 408 height 35
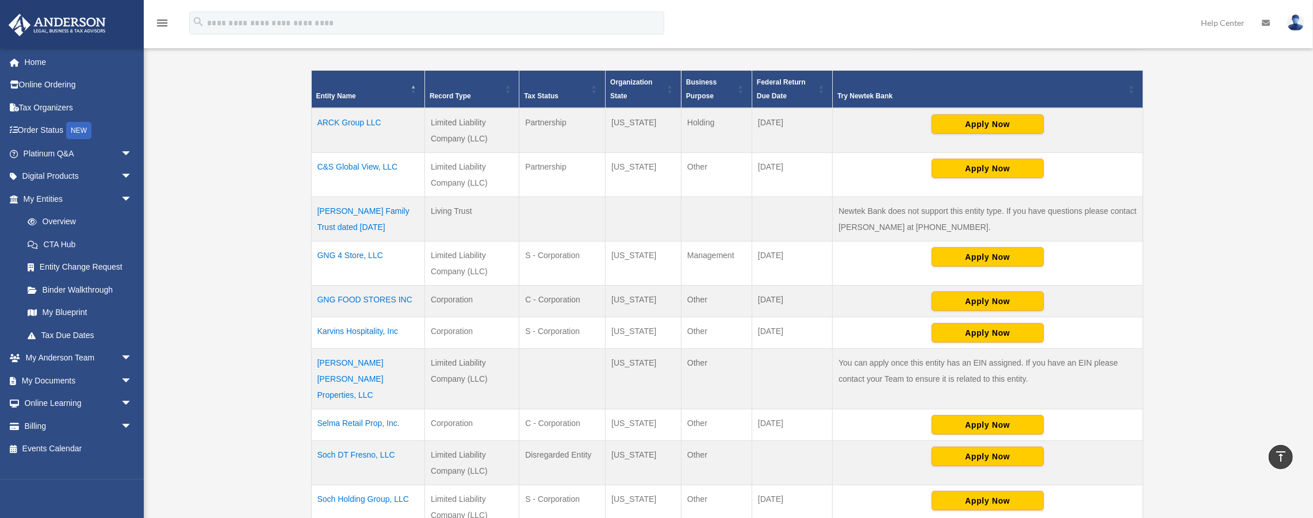
scroll to position [306, 0]
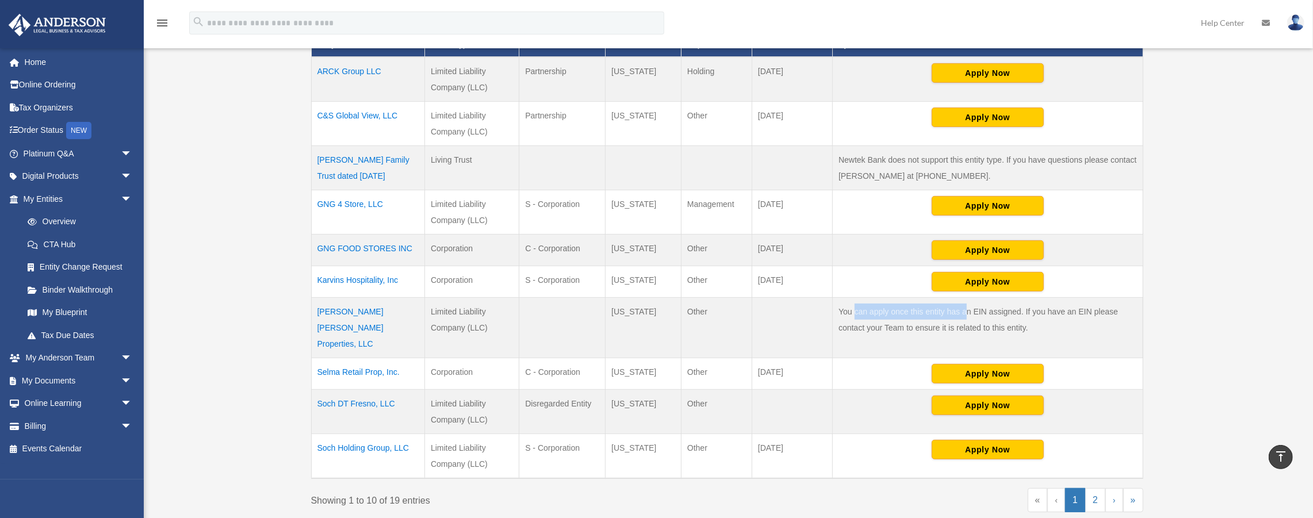
drag, startPoint x: 855, startPoint y: 312, endPoint x: 983, endPoint y: 319, distance: 127.8
click at [978, 319] on td "You can apply once this entity has an EIN assigned. If you have an EIN please c…" at bounding box center [988, 328] width 310 height 60
click at [1041, 321] on td "You can apply once this entity has an EIN assigned. If you have an EIN please c…" at bounding box center [988, 328] width 310 height 60
drag, startPoint x: 1034, startPoint y: 321, endPoint x: 823, endPoint y: 301, distance: 212.0
click at [831, 302] on tr "Reiff Givertz Properties, LLC Limited Liability Company (LLC) California Other" at bounding box center [726, 328] width 831 height 60
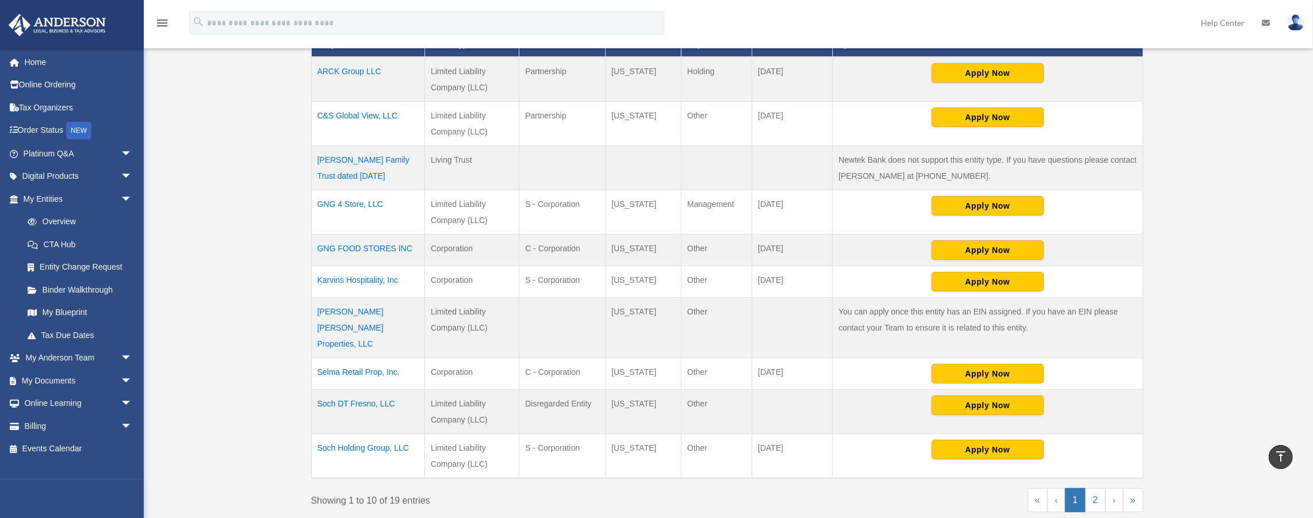
click at [250, 296] on div "Overview andy@thesochgroup.com Sign Out andy@thesochgroup.com Home Online Order…" at bounding box center [656, 170] width 1313 height 810
drag, startPoint x: 529, startPoint y: 383, endPoint x: 618, endPoint y: 388, distance: 88.7
click at [614, 390] on tr "Soch DT Fresno, LLC Limited Liability Company (LLC) Disregarded Entity Californ…" at bounding box center [726, 412] width 831 height 44
click at [578, 390] on td "Disregarded Entity" at bounding box center [562, 412] width 86 height 44
click at [558, 407] on td "Disregarded Entity" at bounding box center [562, 412] width 86 height 44
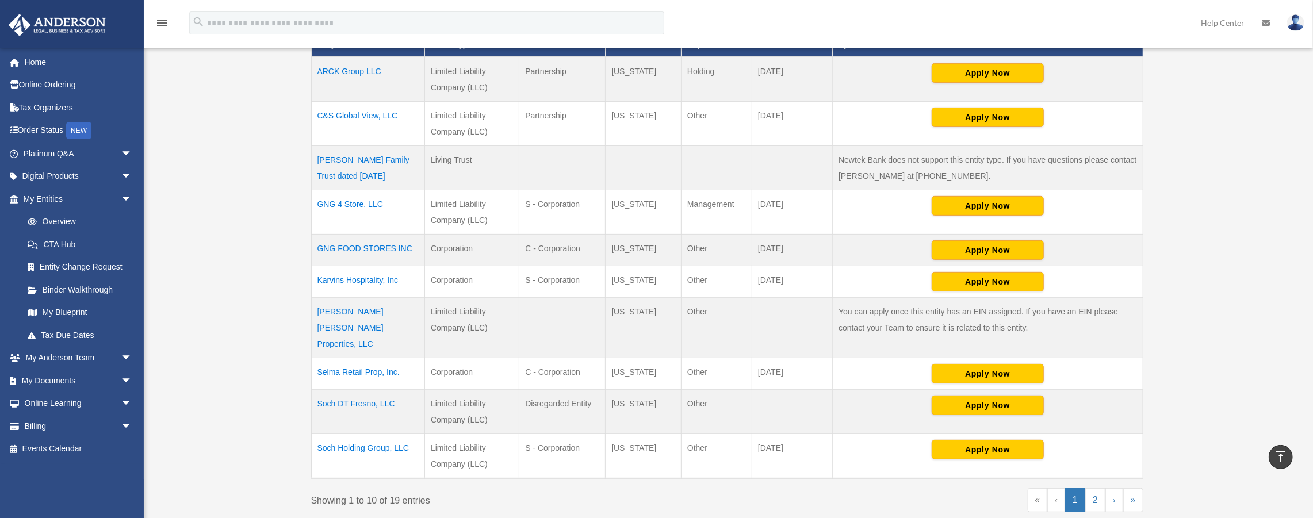
drag, startPoint x: 533, startPoint y: 384, endPoint x: 639, endPoint y: 386, distance: 106.4
click at [610, 390] on tr "Soch DT Fresno, LLC Limited Liability Company (LLC) Disregarded Entity Californ…" at bounding box center [726, 412] width 831 height 44
drag, startPoint x: 649, startPoint y: 386, endPoint x: 640, endPoint y: 385, distance: 9.3
click at [649, 390] on td "[US_STATE]" at bounding box center [643, 412] width 76 height 44
drag, startPoint x: 526, startPoint y: 384, endPoint x: 600, endPoint y: 388, distance: 74.8
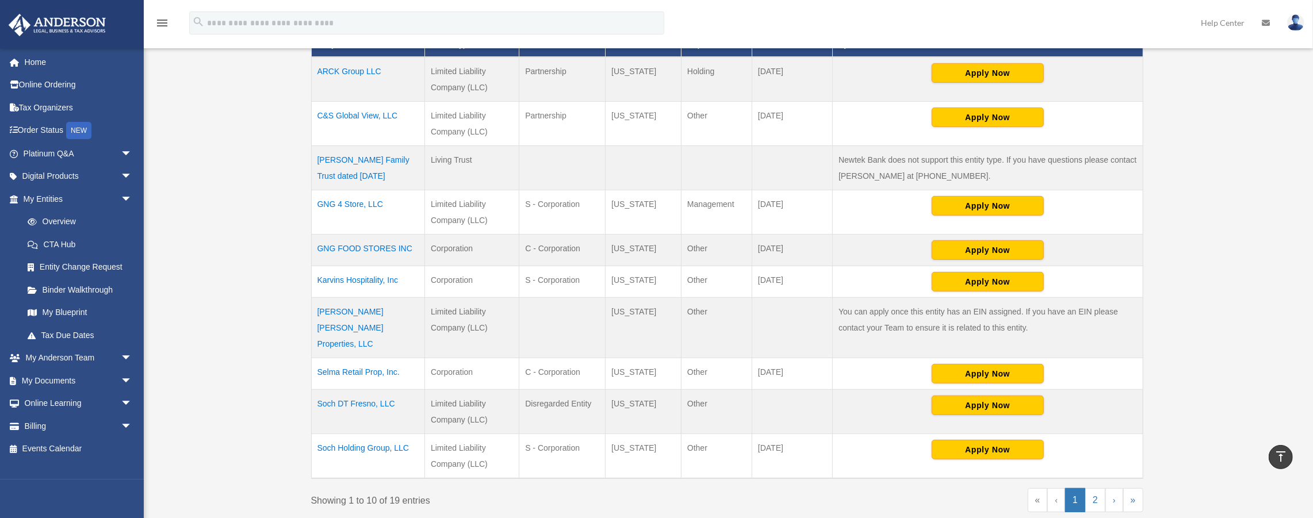
click at [600, 390] on td "Disregarded Entity" at bounding box center [562, 412] width 86 height 44
drag, startPoint x: 526, startPoint y: 350, endPoint x: 597, endPoint y: 360, distance: 72.0
click at [597, 360] on td "C - Corporation" at bounding box center [562, 374] width 86 height 32
click at [588, 358] on td "C - Corporation" at bounding box center [562, 374] width 86 height 32
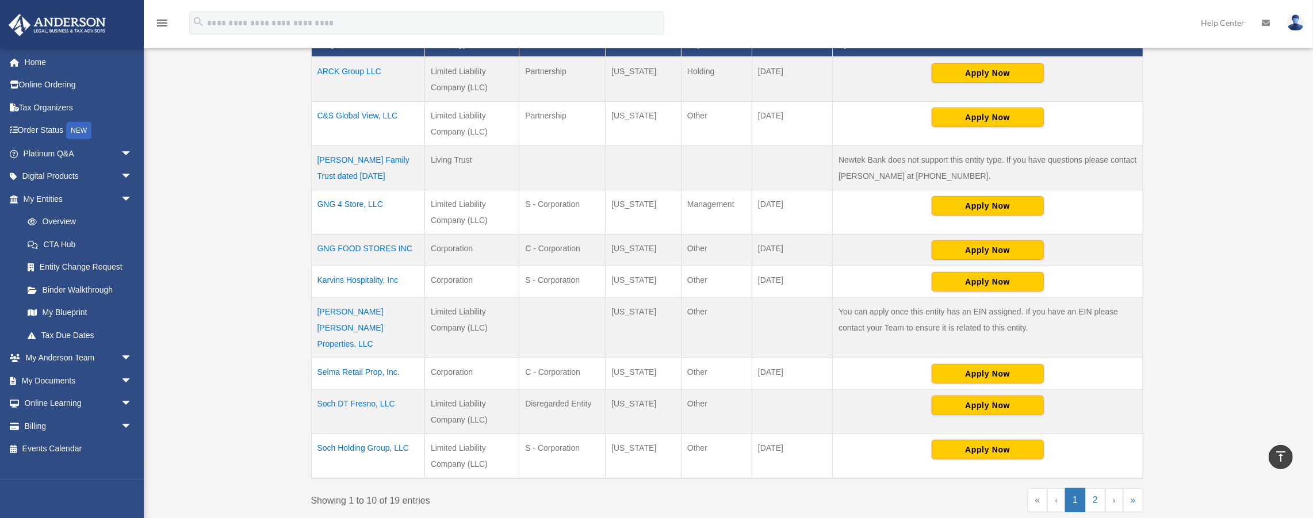
drag, startPoint x: 538, startPoint y: 354, endPoint x: 589, endPoint y: 359, distance: 51.4
click at [589, 359] on td "C - Corporation" at bounding box center [562, 374] width 86 height 32
drag, startPoint x: 524, startPoint y: 353, endPoint x: 595, endPoint y: 354, distance: 70.2
click at [595, 358] on td "C - Corporation" at bounding box center [562, 374] width 86 height 32
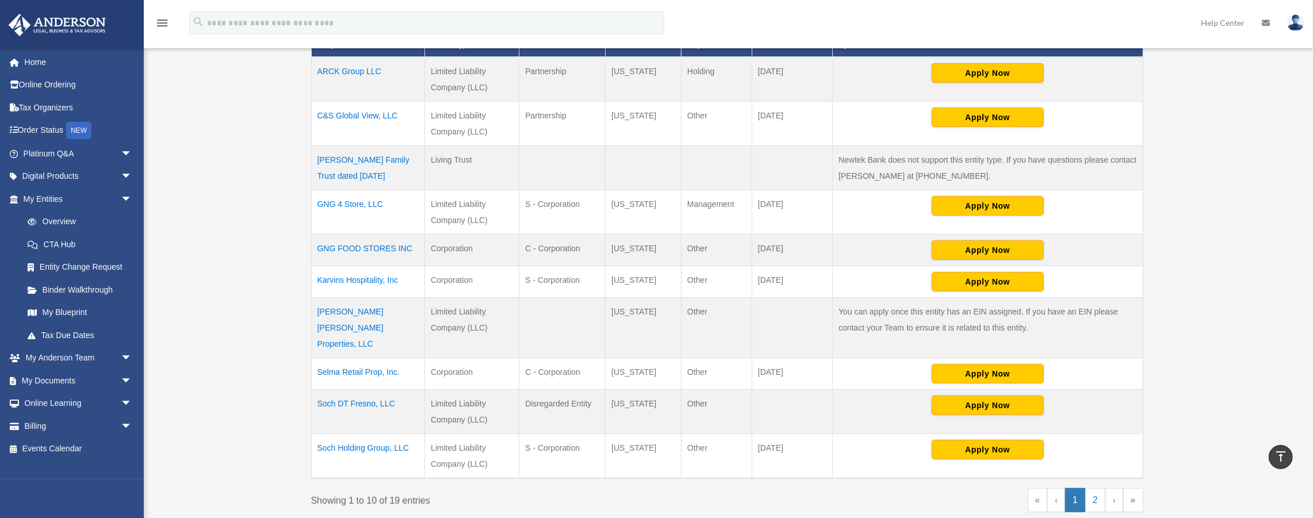
drag, startPoint x: 502, startPoint y: 247, endPoint x: 596, endPoint y: 248, distance: 93.7
click at [596, 248] on tr "GNG FOOD STORES INC Corporation C - Corporation California Other April 15 Apply…" at bounding box center [726, 251] width 831 height 32
drag, startPoint x: 596, startPoint y: 248, endPoint x: 590, endPoint y: 247, distance: 5.9
click at [596, 248] on td "C - Corporation" at bounding box center [562, 251] width 86 height 32
click at [501, 246] on td "Corporation" at bounding box center [472, 251] width 94 height 32
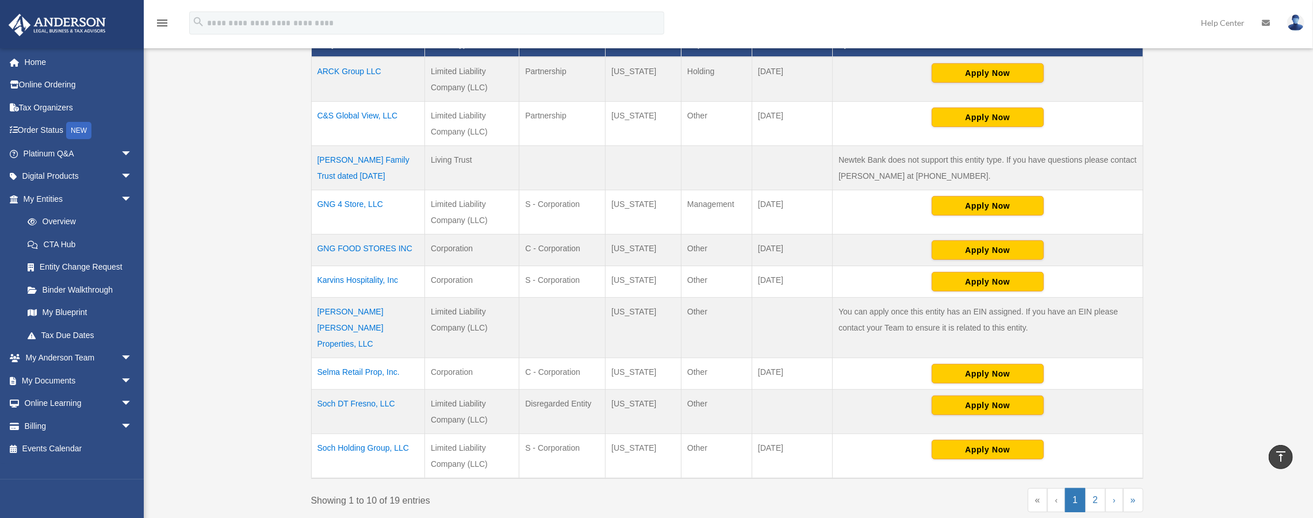
drag, startPoint x: 590, startPoint y: 251, endPoint x: 457, endPoint y: 250, distance: 133.4
click at [457, 250] on tr "GNG FOOD STORES INC Corporation C - Corporation California Other April 15 Apply…" at bounding box center [726, 251] width 831 height 32
click at [653, 257] on td "[US_STATE]" at bounding box center [643, 251] width 76 height 32
drag, startPoint x: 448, startPoint y: 250, endPoint x: 341, endPoint y: 243, distance: 107.1
click at [341, 244] on tr "GNG FOOD STORES INC Corporation C - Corporation California Other April 15 Apply…" at bounding box center [726, 251] width 831 height 32
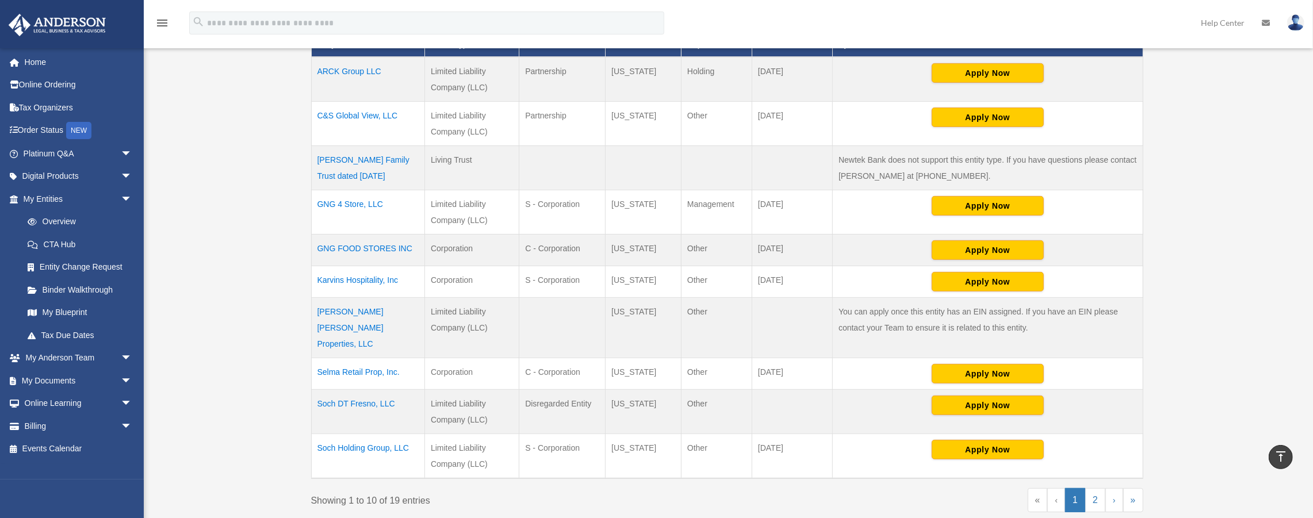
click at [482, 253] on td "Corporation" at bounding box center [472, 251] width 94 height 32
drag, startPoint x: 531, startPoint y: 382, endPoint x: 636, endPoint y: 387, distance: 104.7
click at [636, 390] on tr "Soch DT Fresno, LLC Limited Liability Company (LLC) Disregarded Entity Californ…" at bounding box center [726, 412] width 831 height 44
click at [569, 390] on td "Disregarded Entity" at bounding box center [562, 412] width 86 height 44
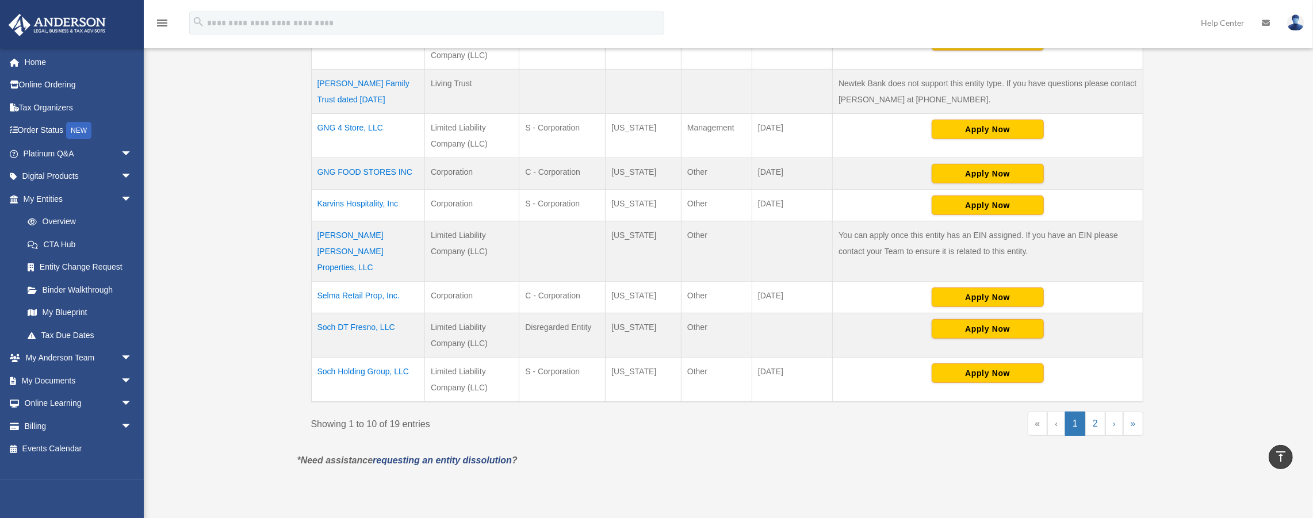
scroll to position [396, 0]
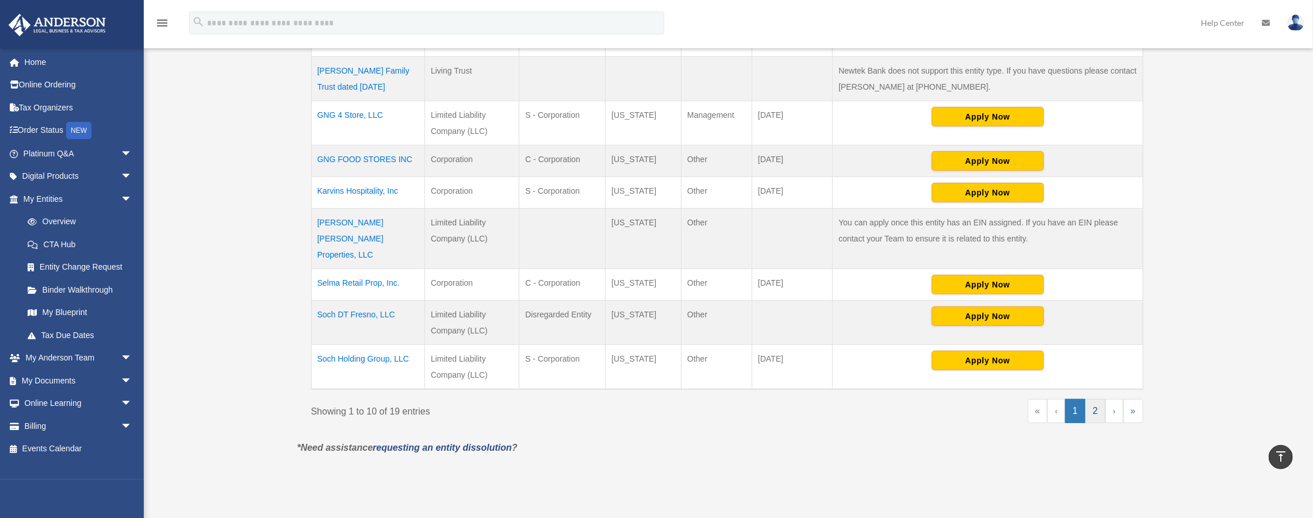
click at [1099, 399] on link "2" at bounding box center [1095, 411] width 20 height 24
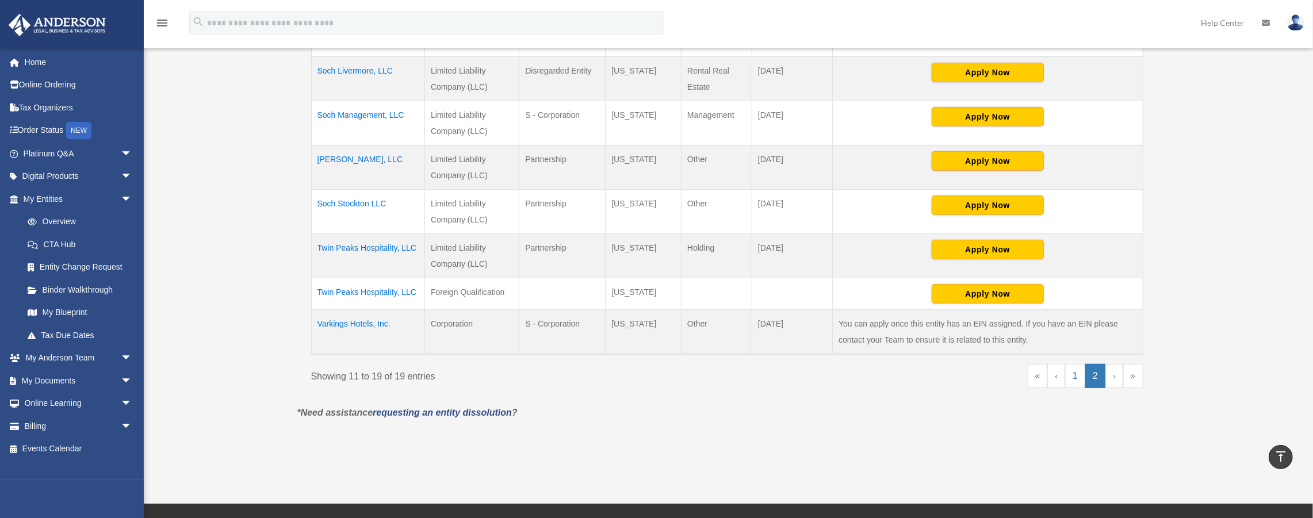
scroll to position [306, 0]
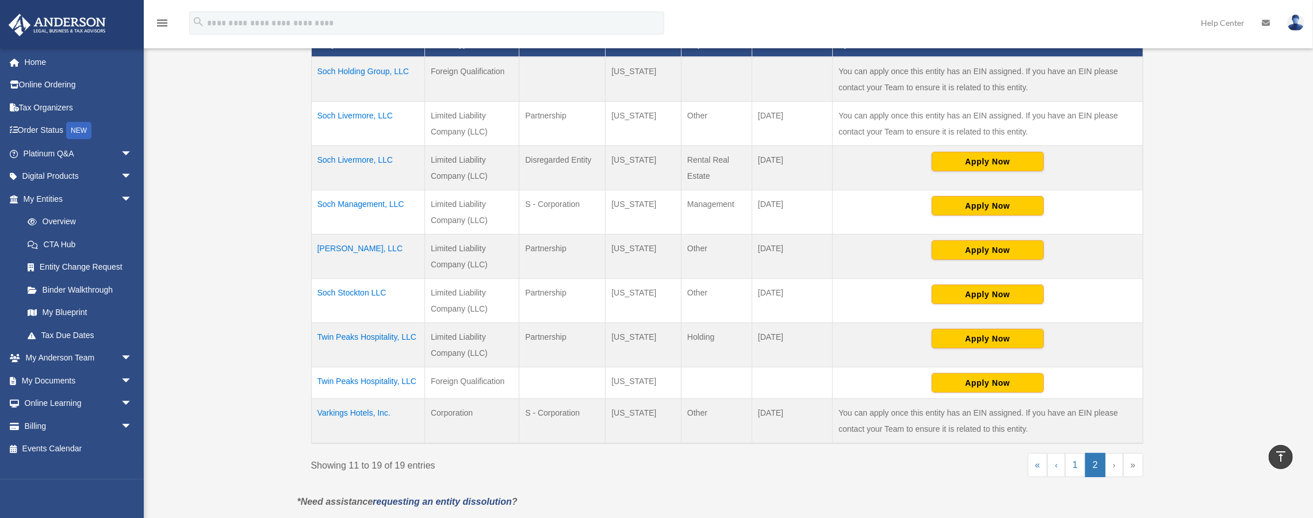
drag, startPoint x: 523, startPoint y: 160, endPoint x: 606, endPoint y: 164, distance: 82.9
click at [606, 164] on tr "Soch Livermore, LLC Limited Liability Company (LLC) Disregarded Entity Wyoming …" at bounding box center [726, 168] width 831 height 44
click at [596, 167] on td "Disregarded Entity" at bounding box center [562, 168] width 86 height 44
click at [540, 163] on td "Disregarded Entity" at bounding box center [562, 168] width 86 height 44
drag, startPoint x: 531, startPoint y: 158, endPoint x: 596, endPoint y: 163, distance: 64.7
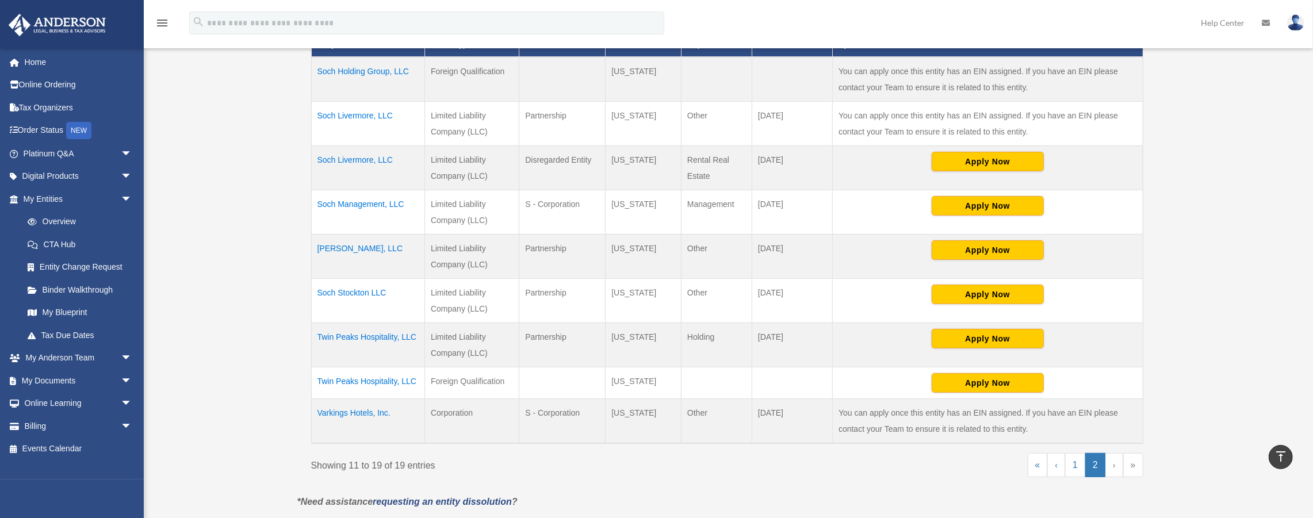
click at [596, 163] on td "Disregarded Entity" at bounding box center [562, 168] width 86 height 44
drag, startPoint x: 645, startPoint y: 251, endPoint x: 601, endPoint y: 242, distance: 44.7
click at [601, 242] on tr "Soch Selma, LLC Limited Liability Company (LLC) Partnership California Other Ma…" at bounding box center [726, 257] width 831 height 44
click at [563, 241] on td "Partnership" at bounding box center [562, 257] width 86 height 44
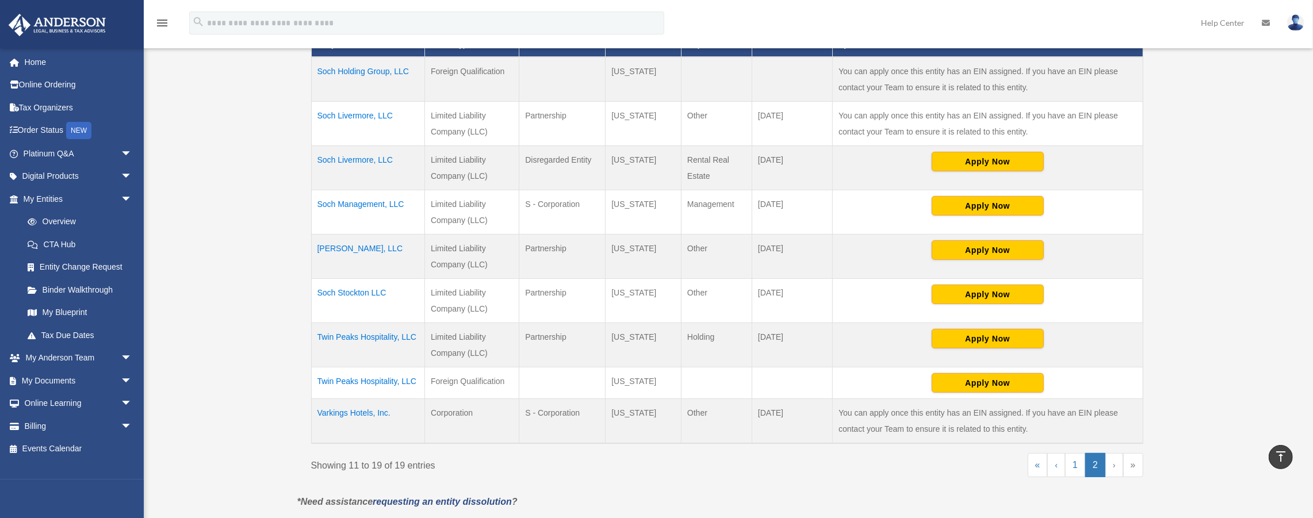
drag, startPoint x: 575, startPoint y: 290, endPoint x: 492, endPoint y: 287, distance: 82.8
click at [493, 287] on tr "Soch Stockton LLC Limited Liability Company (LLC) Partnership California Other …" at bounding box center [726, 301] width 831 height 44
click at [572, 295] on td "Partnership" at bounding box center [562, 301] width 86 height 44
click at [36, 62] on link "Home" at bounding box center [78, 62] width 141 height 23
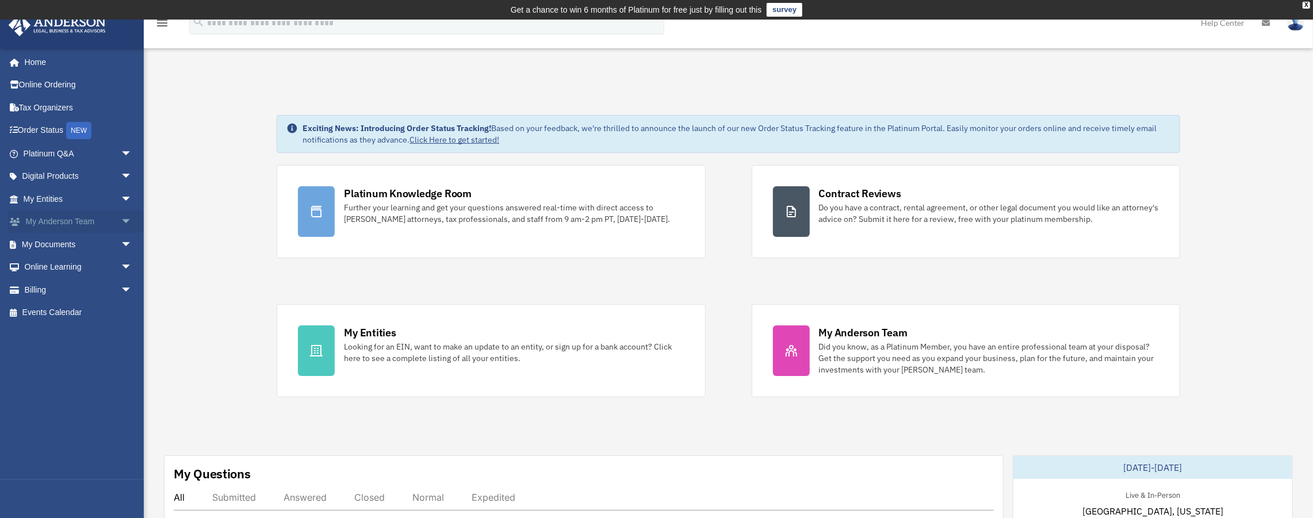
click at [67, 218] on link "My [PERSON_NAME] Team arrow_drop_down" at bounding box center [78, 221] width 141 height 23
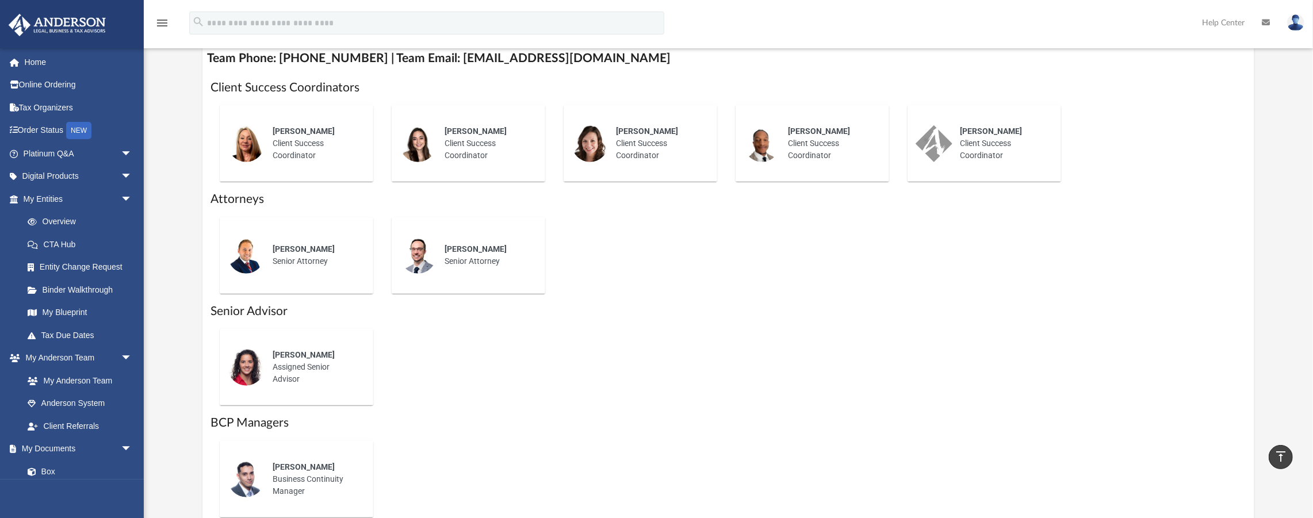
scroll to position [421, 0]
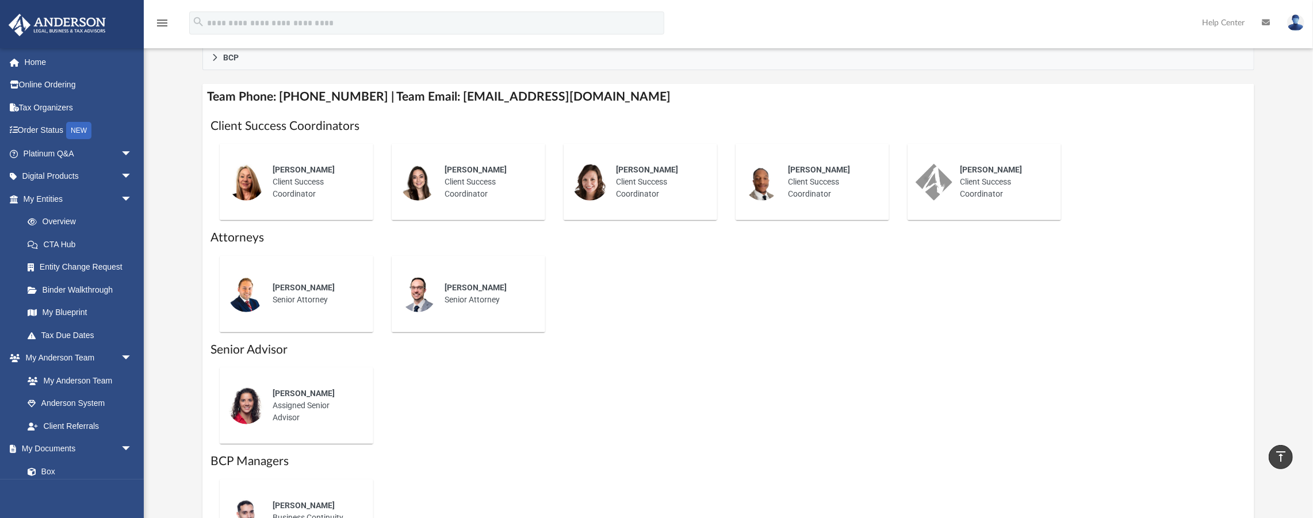
drag, startPoint x: 668, startPoint y: 169, endPoint x: 608, endPoint y: 164, distance: 59.4
click at [608, 164] on div "[PERSON_NAME] Client Success Coordinator" at bounding box center [658, 182] width 101 height 52
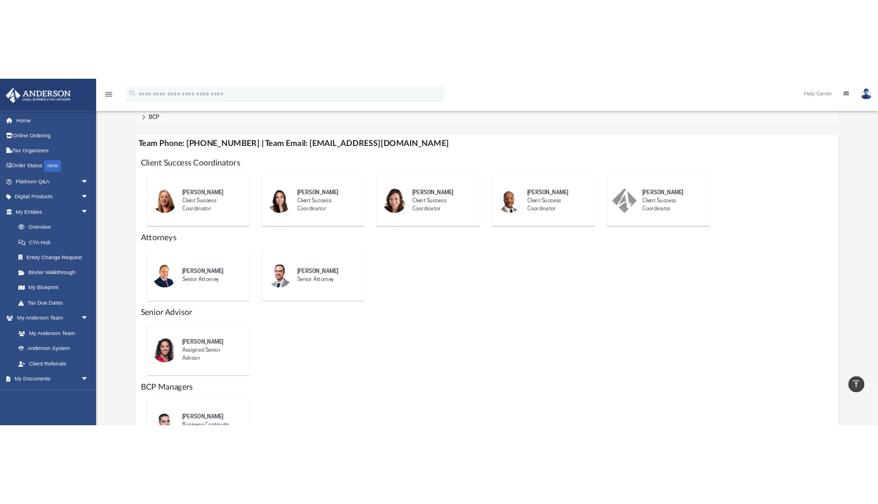
scroll to position [436, 0]
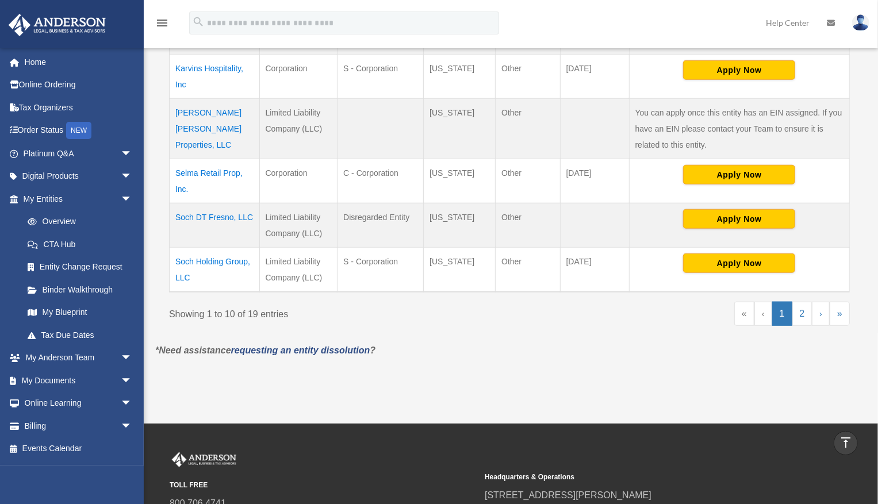
scroll to position [556, 0]
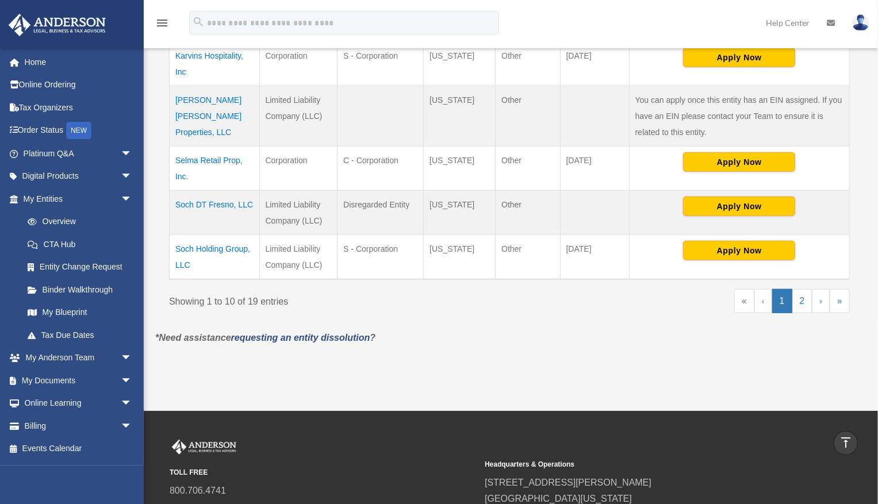
click at [671, 1] on div "menu search Site Menu add [PERSON_NAME][EMAIL_ADDRESS][DOMAIN_NAME] My Profile …" at bounding box center [439, 24] width 878 height 48
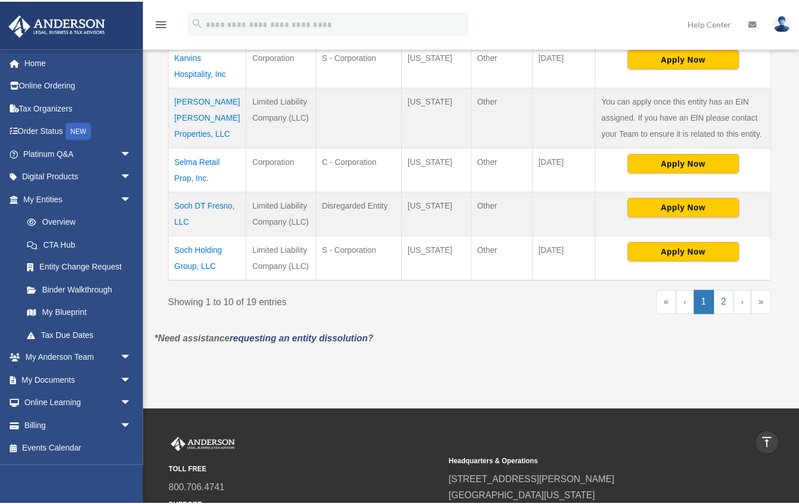
scroll to position [552, 0]
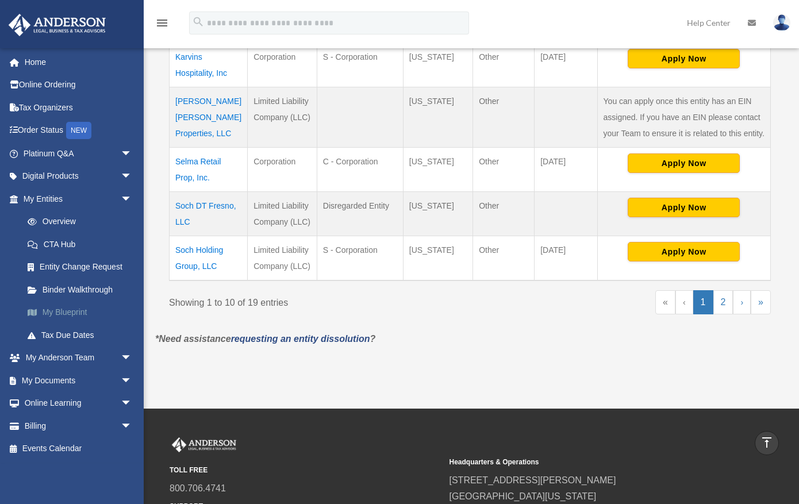
click at [71, 312] on link "My Blueprint" at bounding box center [82, 312] width 133 height 23
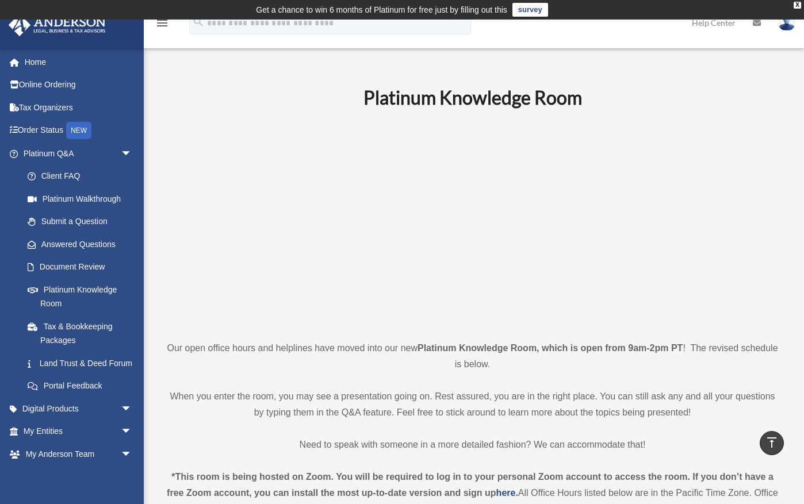
scroll to position [417, 0]
